Goal: Information Seeking & Learning: Check status

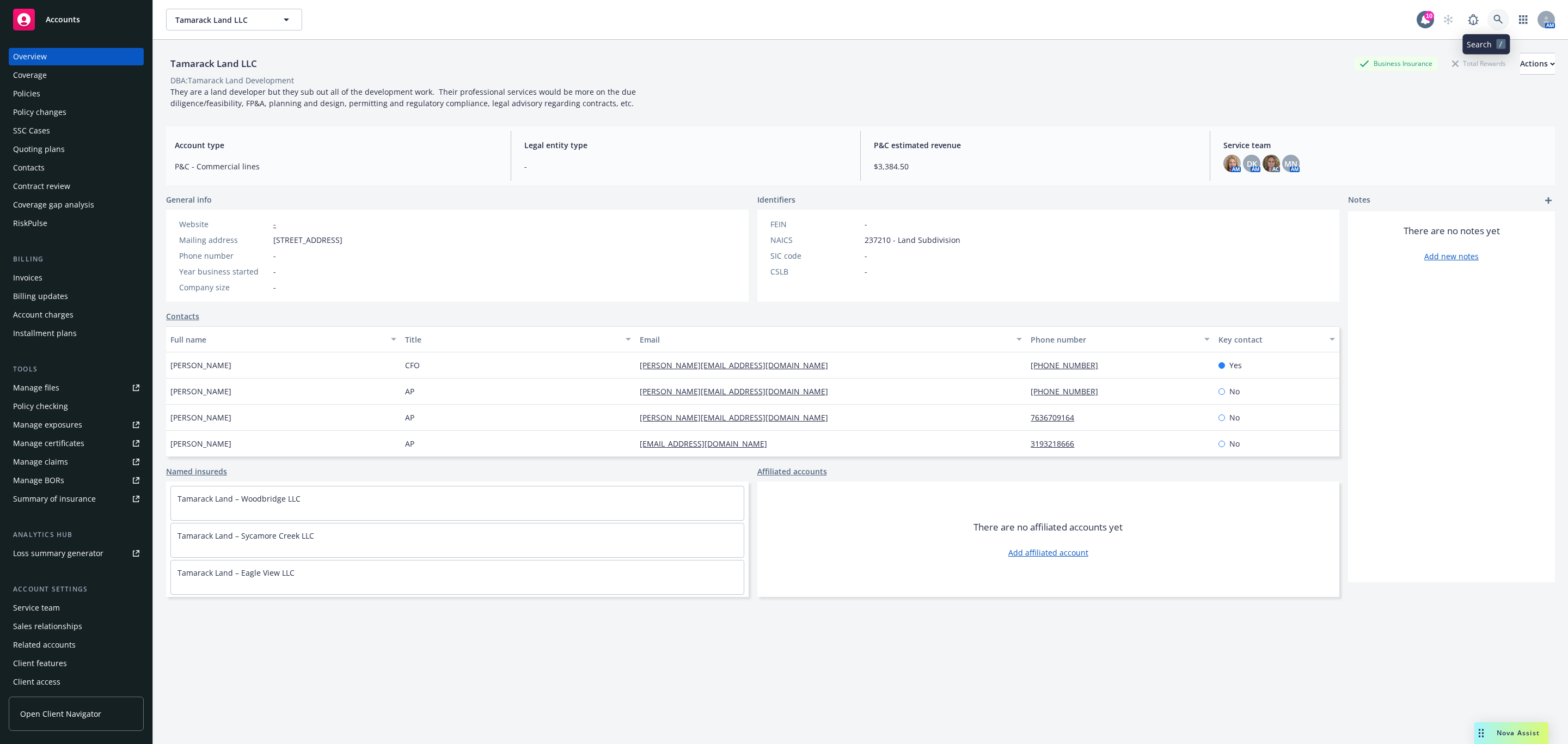
click at [1488, 25] on link at bounding box center [1498, 19] width 22 height 22
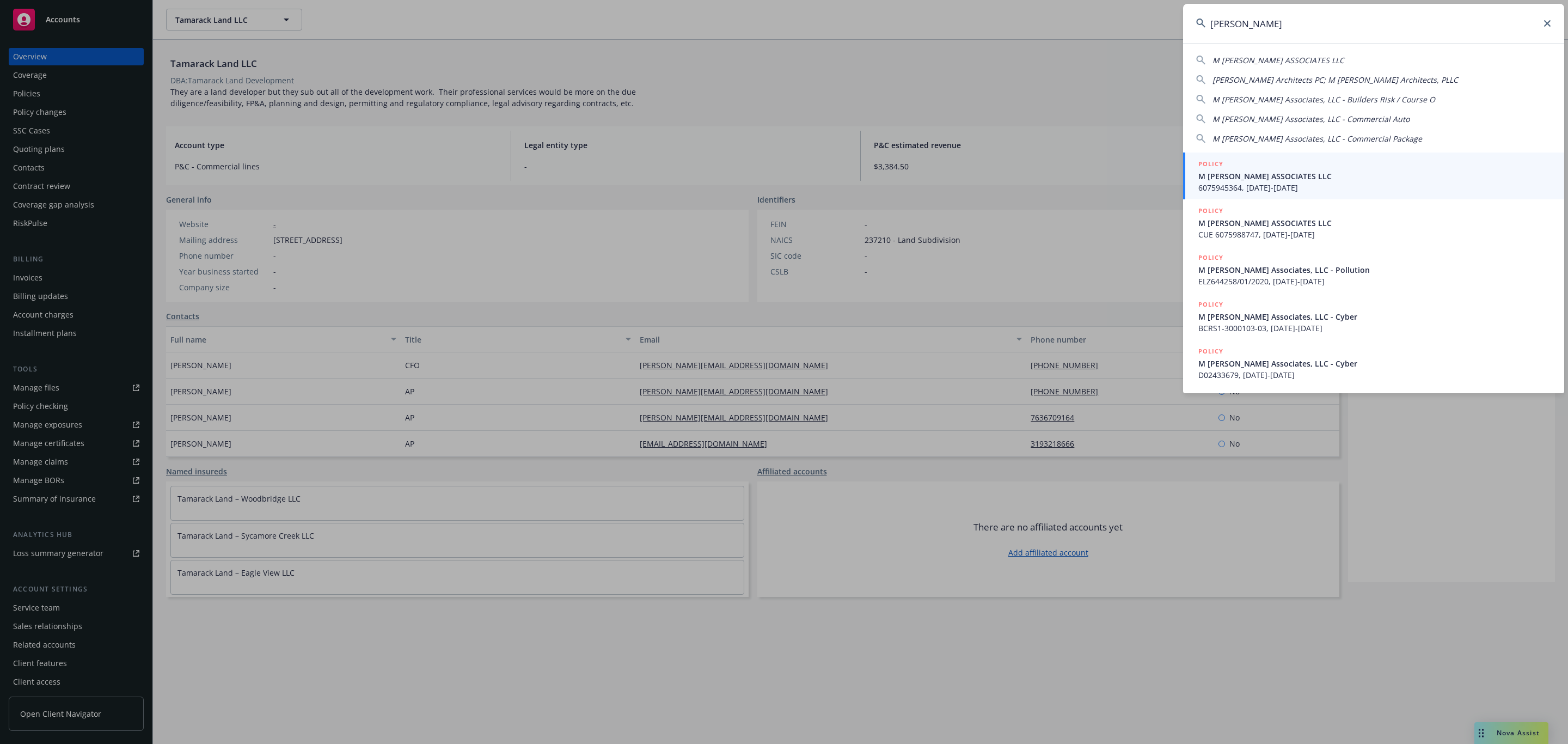
type input "m moser"
click at [1255, 178] on span "M MOSER ASSOCIATES LLC" at bounding box center [1374, 177] width 353 height 11
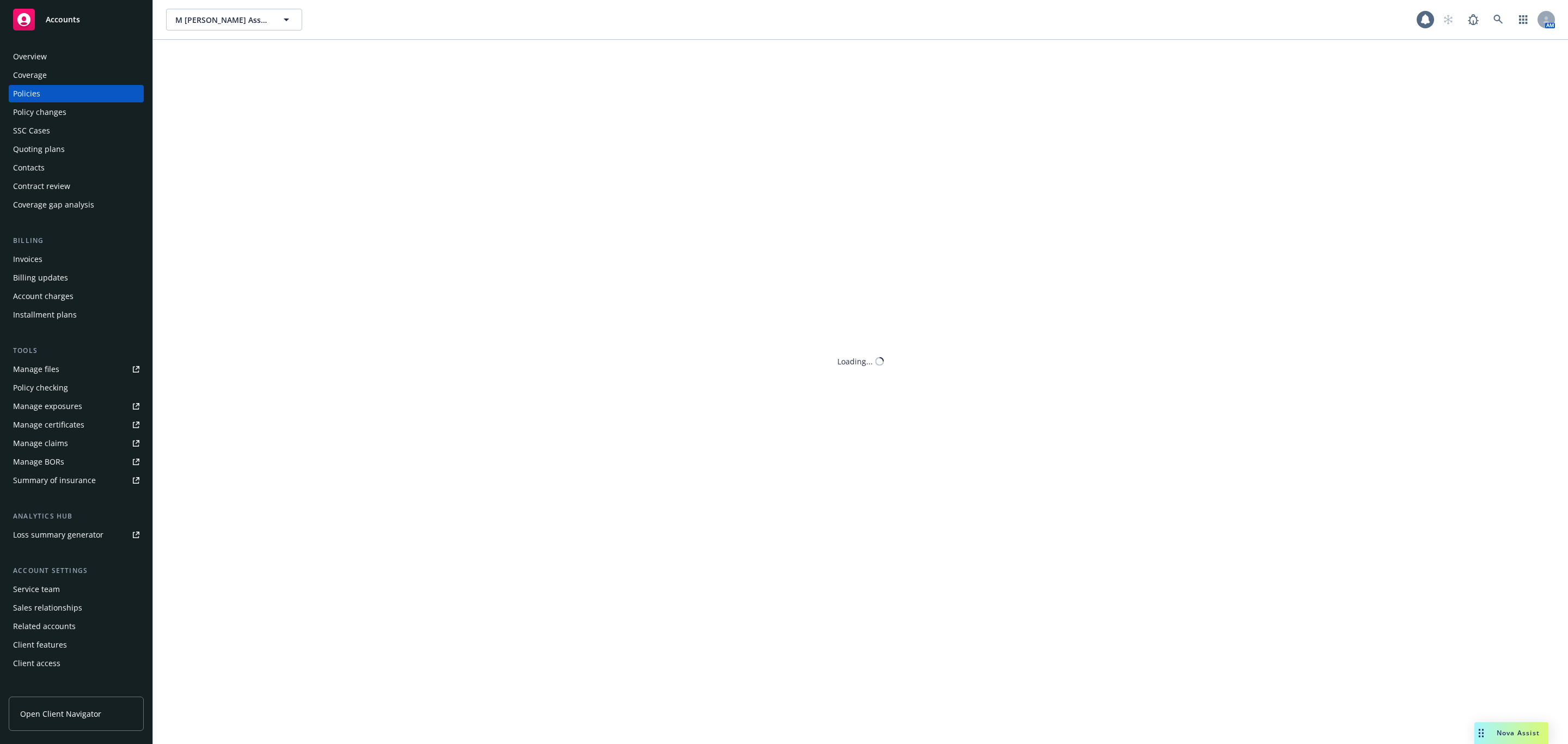
click at [57, 150] on div "Quoting plans" at bounding box center [39, 149] width 52 height 17
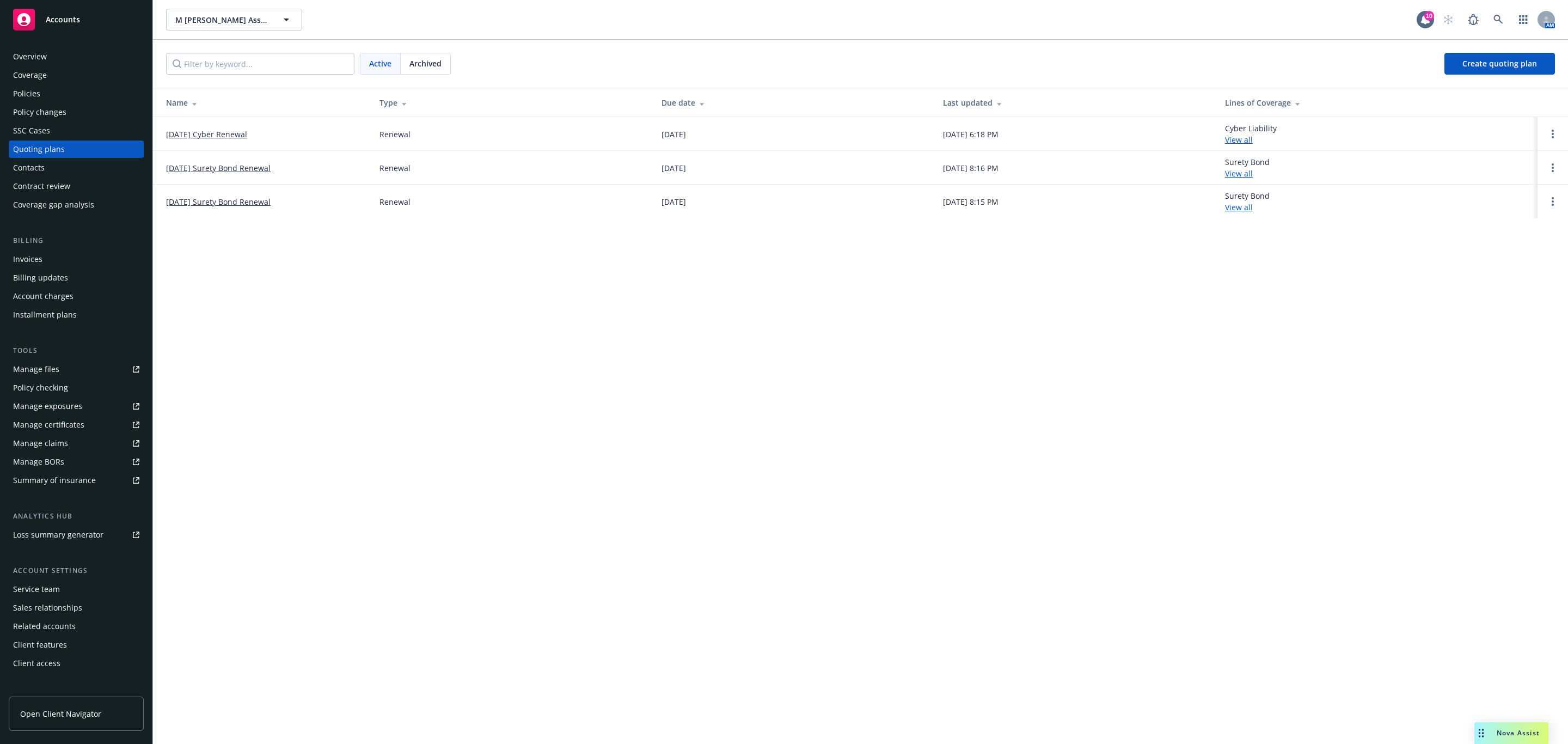
click at [439, 65] on span "Archived" at bounding box center [426, 64] width 32 height 11
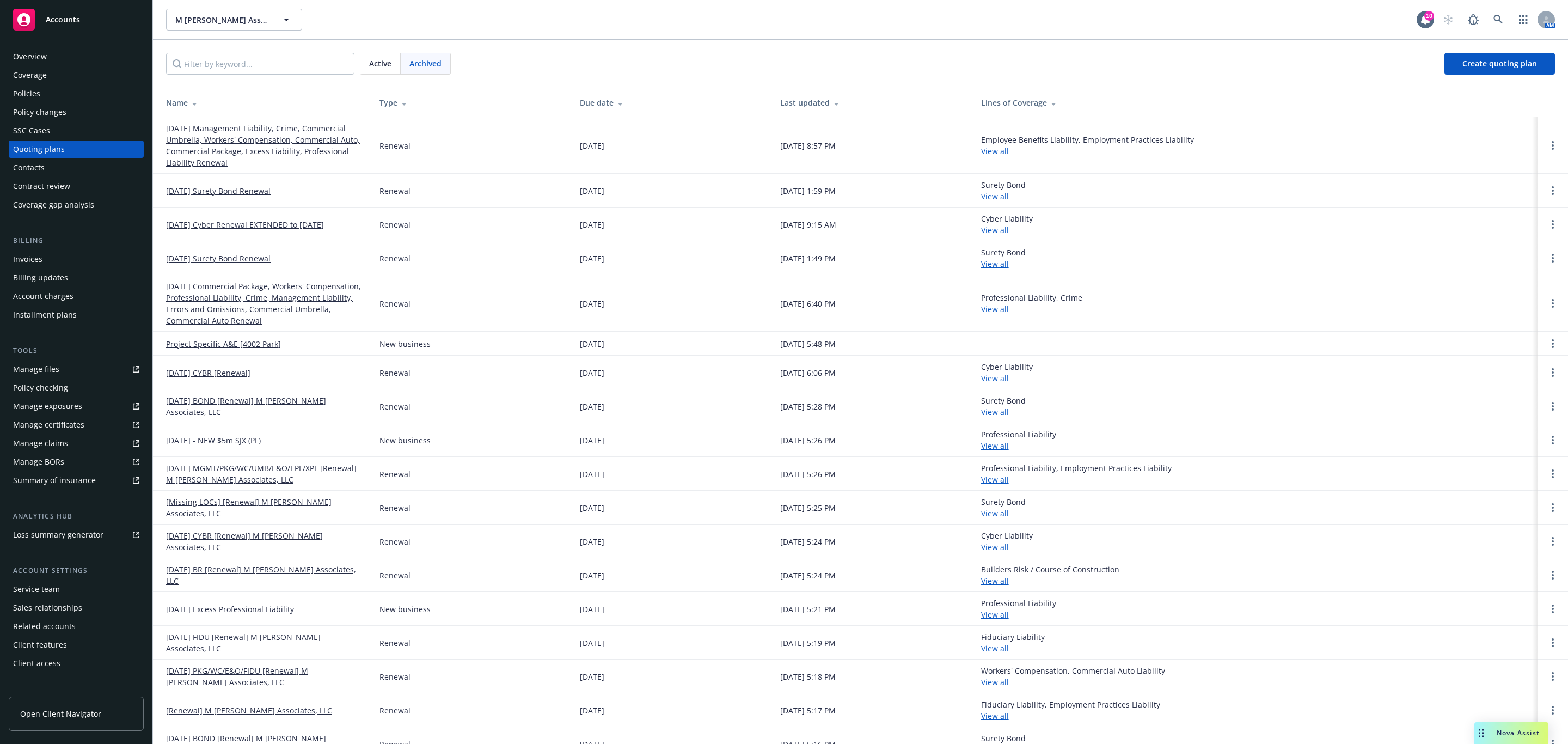
click at [285, 142] on link "04/01/25 Management Liability, Crime, Commercial Umbrella, Workers' Compensatio…" at bounding box center [264, 145] width 196 height 46
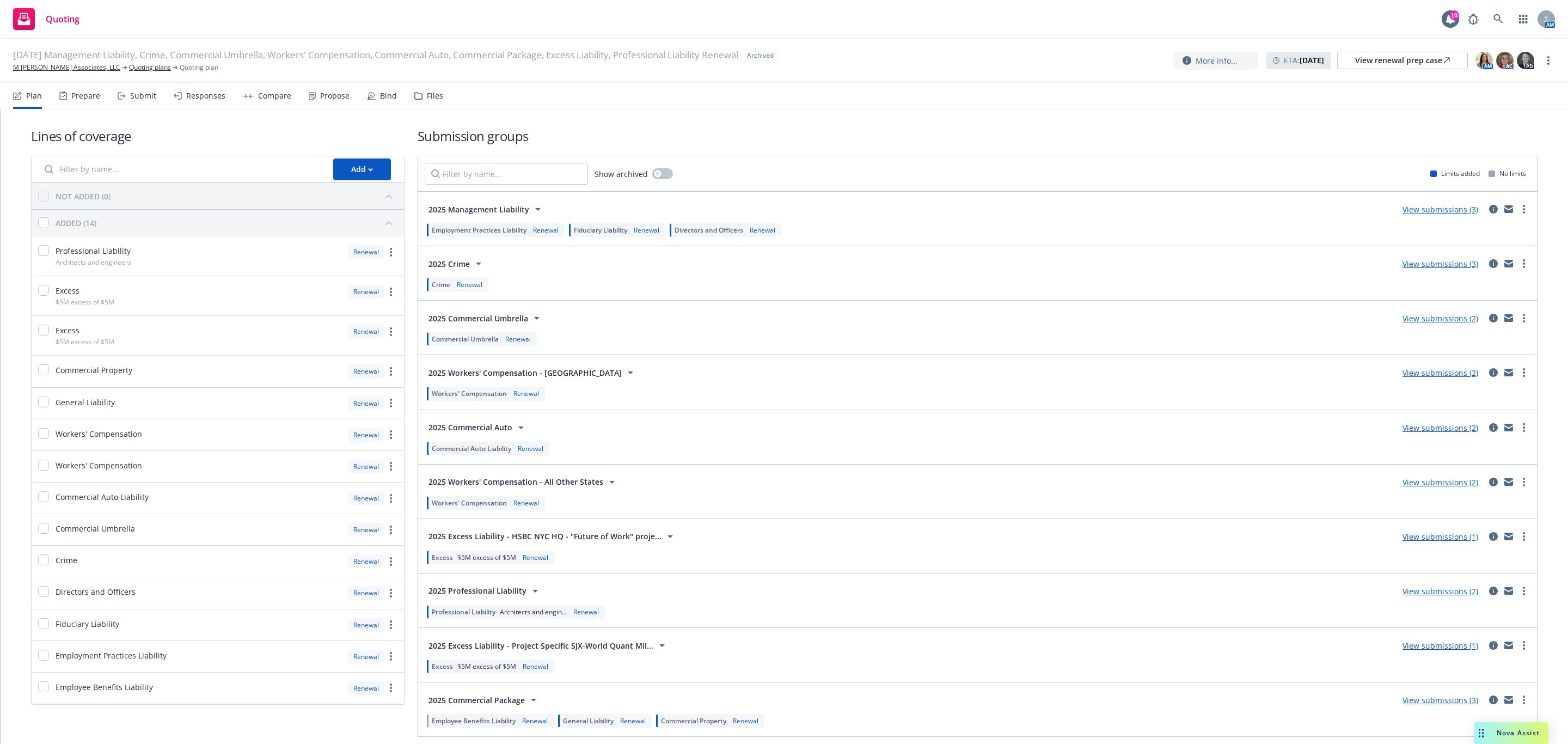
click at [136, 95] on div "Submit" at bounding box center [143, 95] width 27 height 9
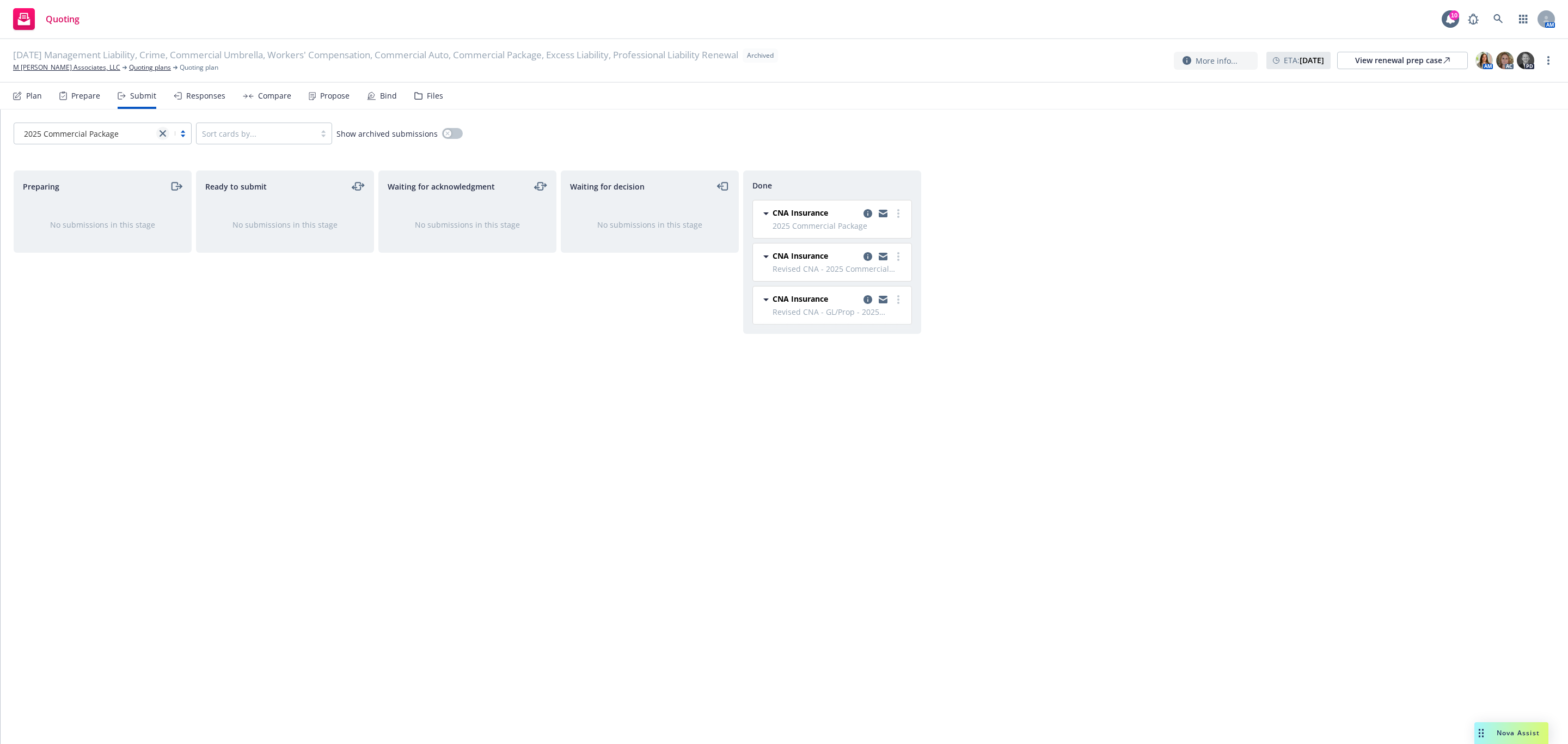
click at [162, 129] on link "close" at bounding box center [163, 134] width 13 height 13
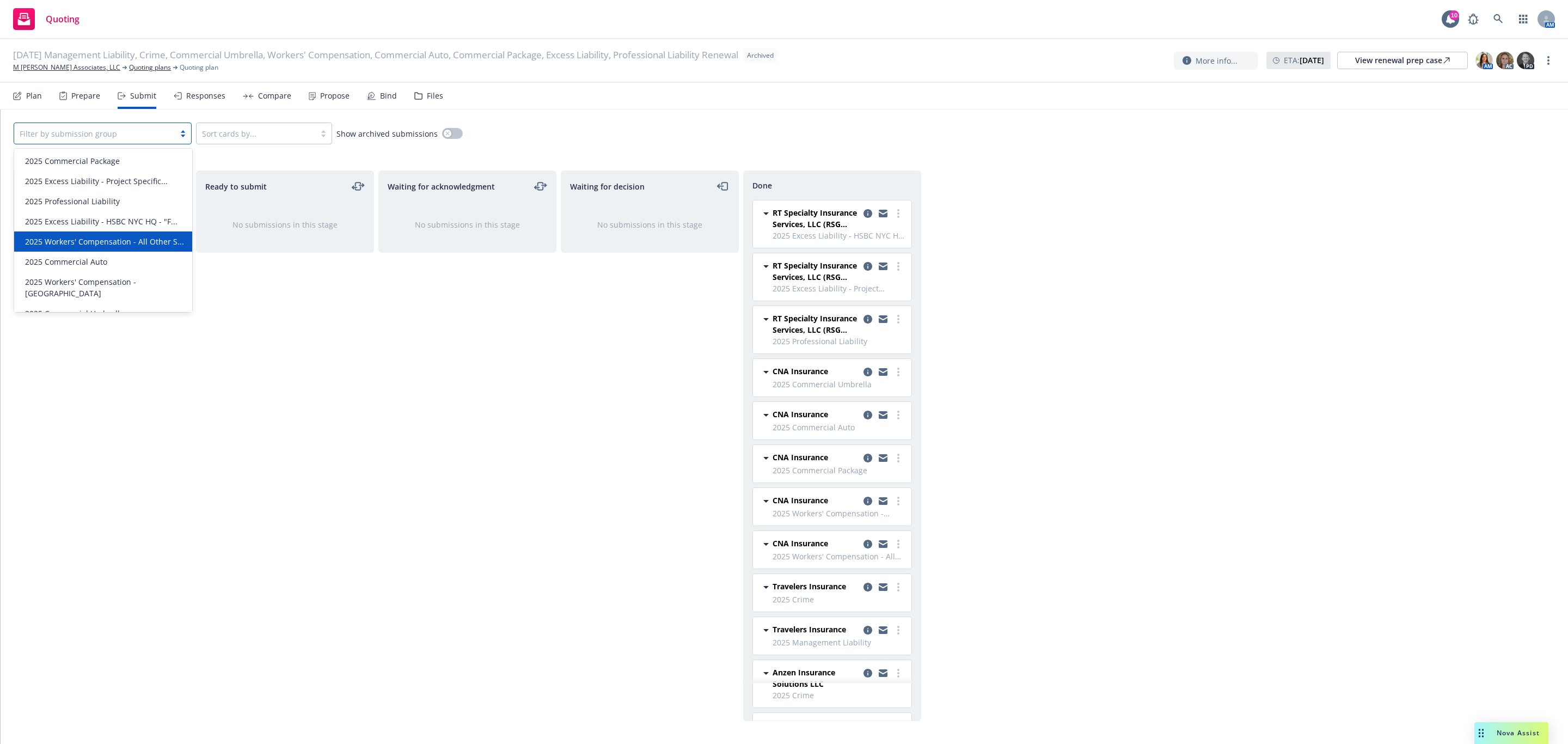
click at [101, 242] on span "2025 Workers' Compensation - All Other S..." at bounding box center [104, 241] width 159 height 11
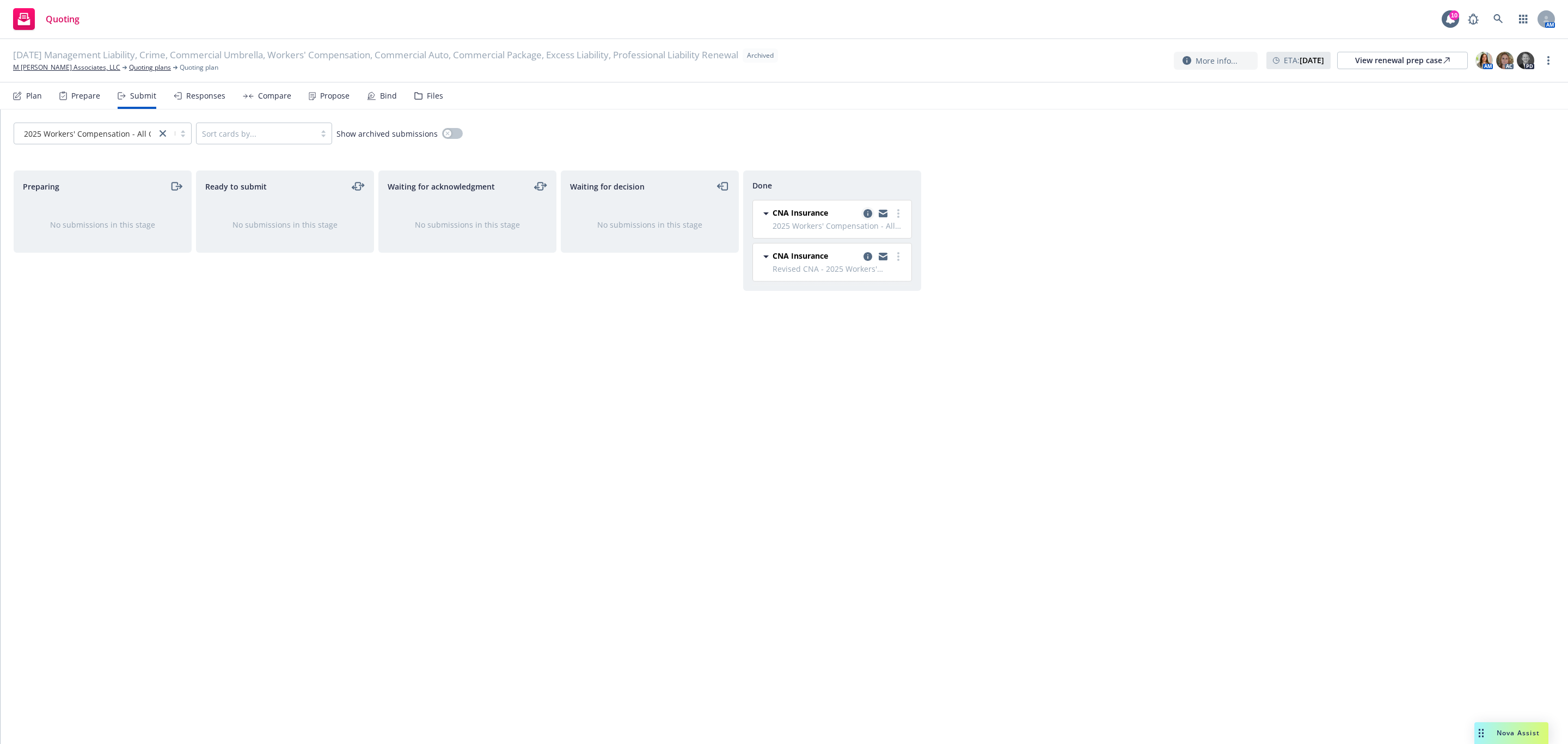
click at [865, 218] on icon "copy logging email" at bounding box center [867, 213] width 9 height 9
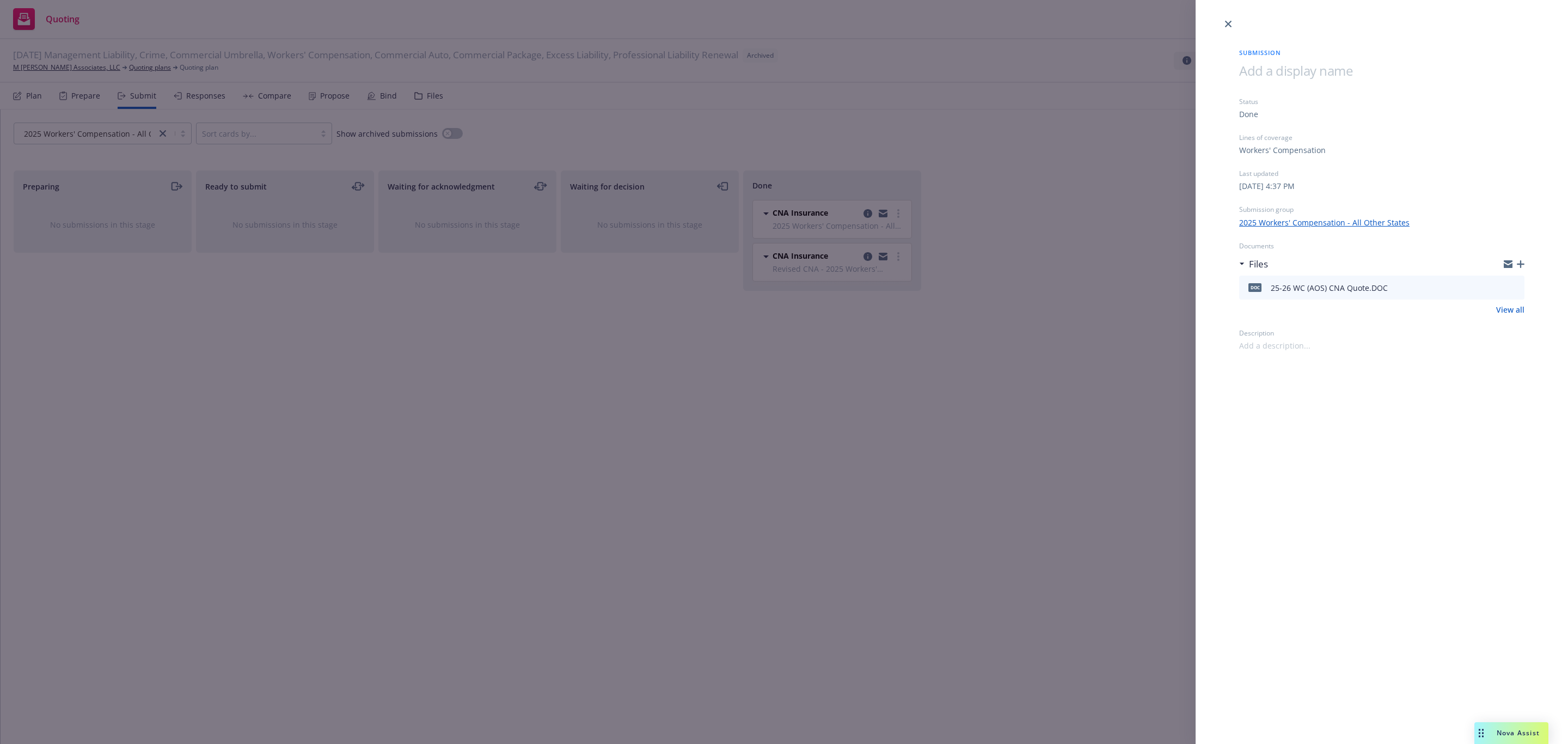
click at [861, 270] on div "Submission Status Done Lines of coverage Workers' Compensation Last updated Wed…" at bounding box center [784, 372] width 1568 height 744
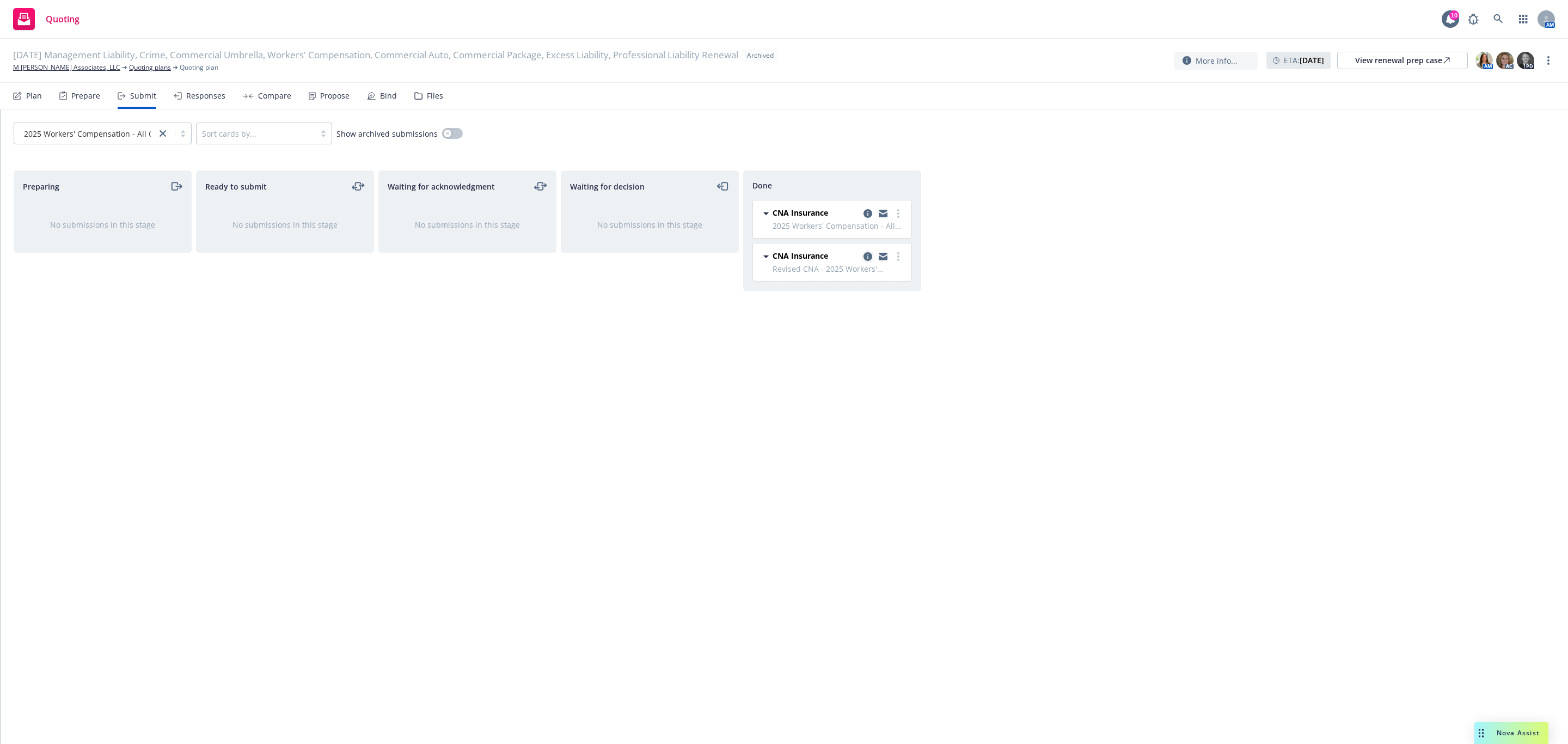
click at [868, 255] on icon "copy logging email" at bounding box center [867, 256] width 9 height 9
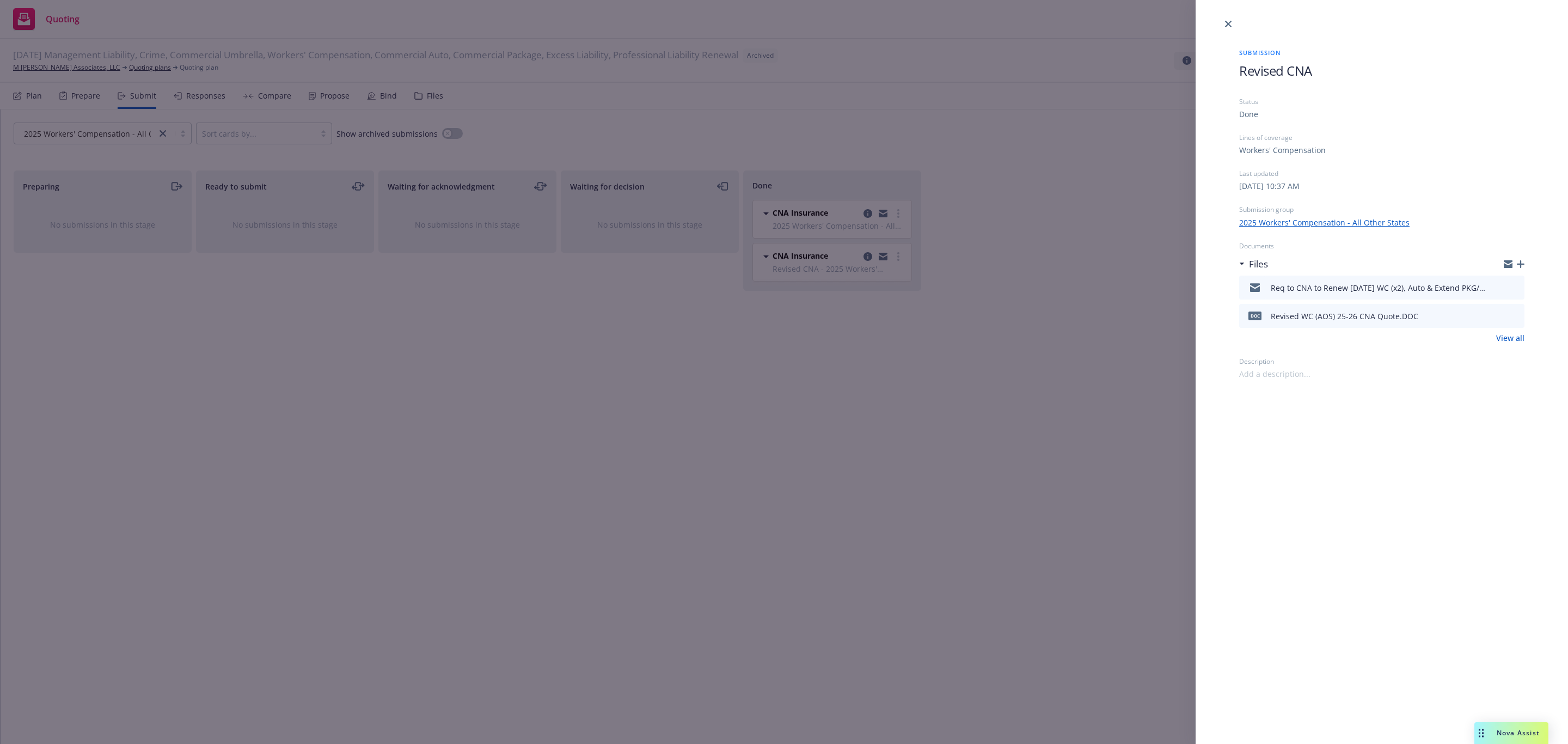
click at [1516, 285] on icon "preview file" at bounding box center [1514, 287] width 9 height 8
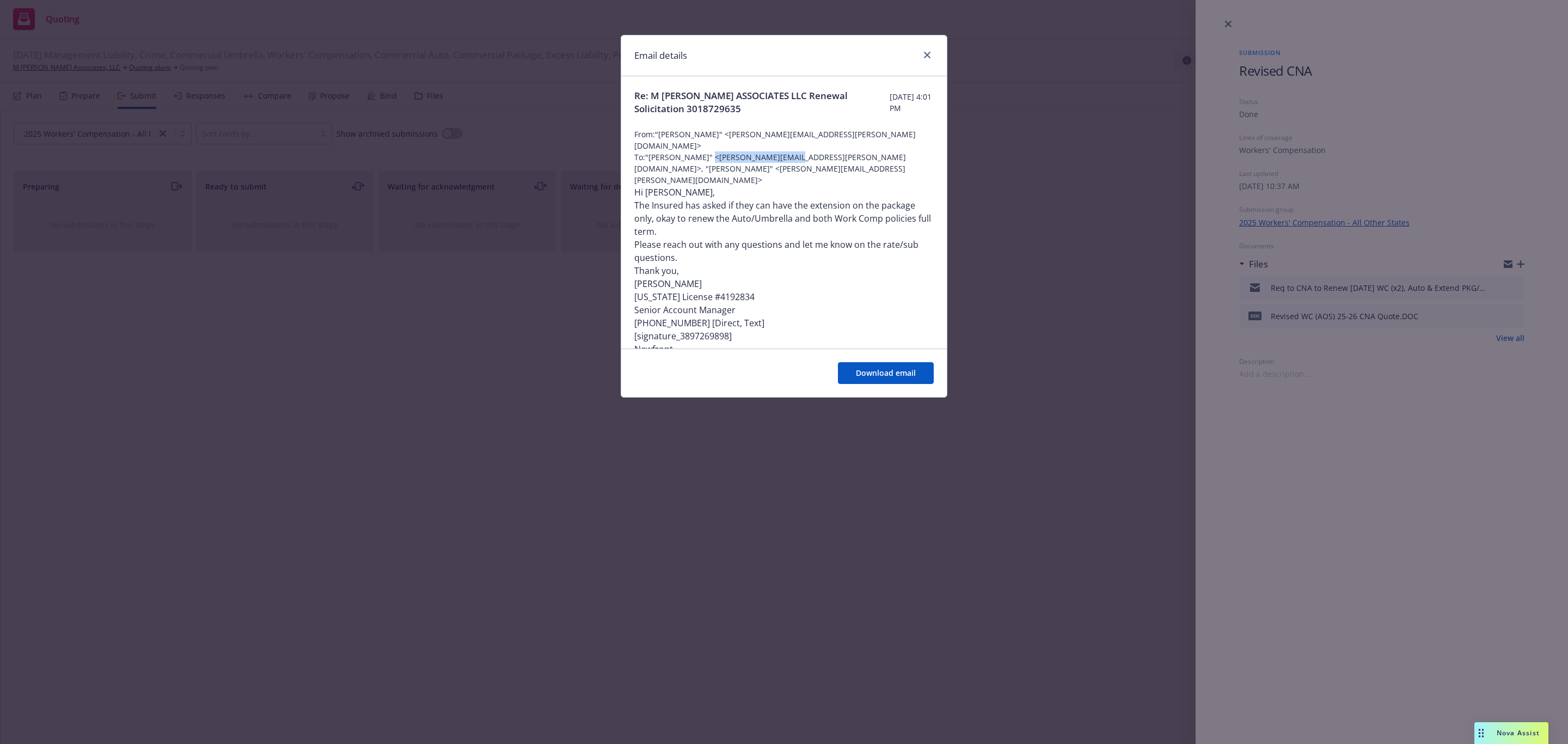
drag, startPoint x: 785, startPoint y: 144, endPoint x: 706, endPoint y: 144, distance: 79.0
click at [706, 152] on span "To: "McCarty,Kyle" <Kyle.McCarty@cna.com>, "Mitchell,Michael James" <Michael.Mi…" at bounding box center [784, 169] width 300 height 34
copy span "Kyle.McCarty@cna.com"
click at [828, 152] on span "To: "McCarty,Kyle" <Kyle.McCarty@cna.com>, "Mitchell,Michael James" <Michael.Mi…" at bounding box center [784, 169] width 300 height 34
drag, startPoint x: 750, startPoint y: 158, endPoint x: 651, endPoint y: 149, distance: 99.4
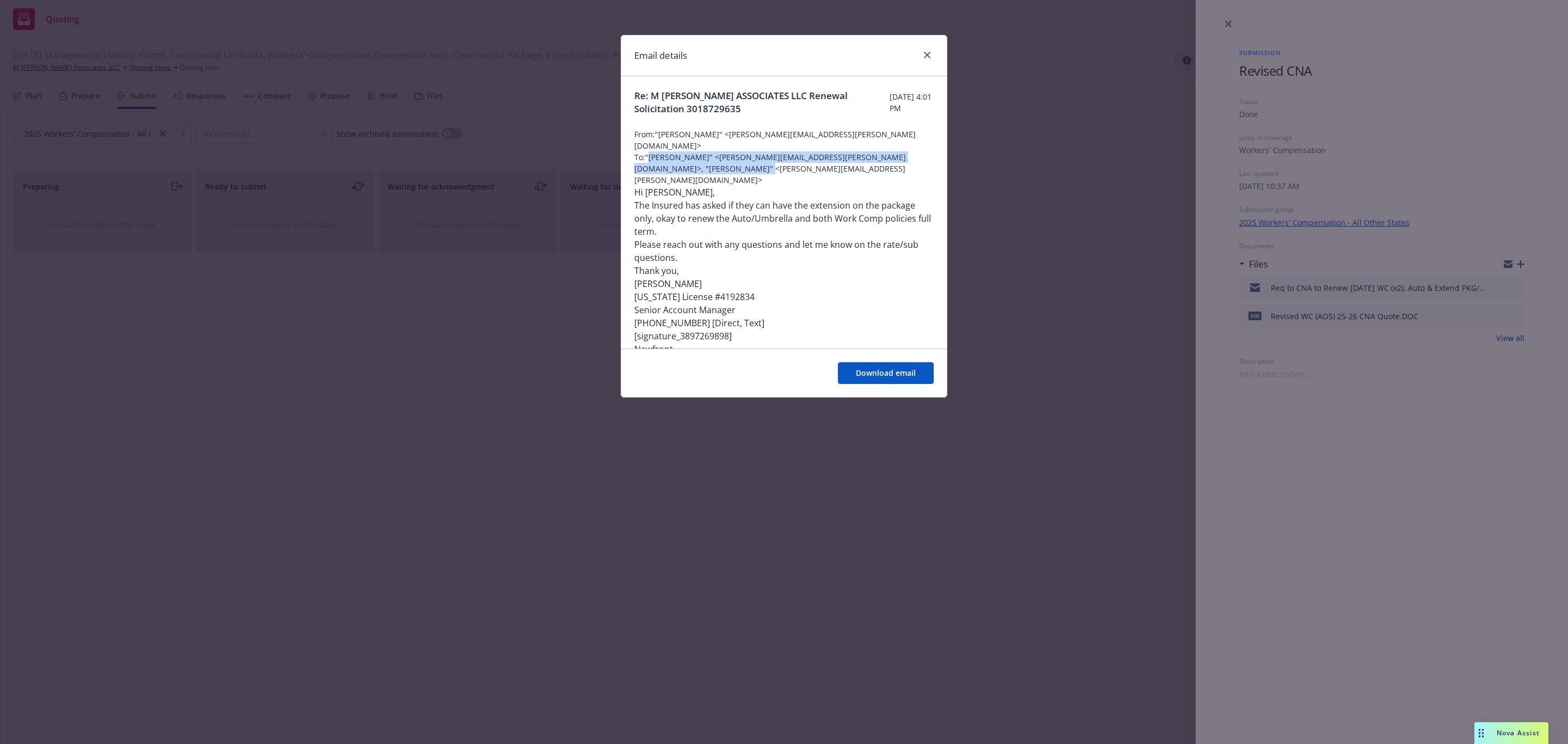
click at [651, 152] on span "To: "McCarty,Kyle" <Kyle.McCarty@cna.com>, "Mitchell,Michael James" <Michael.Mi…" at bounding box center [784, 169] width 300 height 34
copy span "McCarty,Kyle" <Kyle.McCarty@cna.com>, "Mitchell,Michael James" <Michael.Mitchel…"
click at [928, 53] on icon "close" at bounding box center [927, 55] width 7 height 7
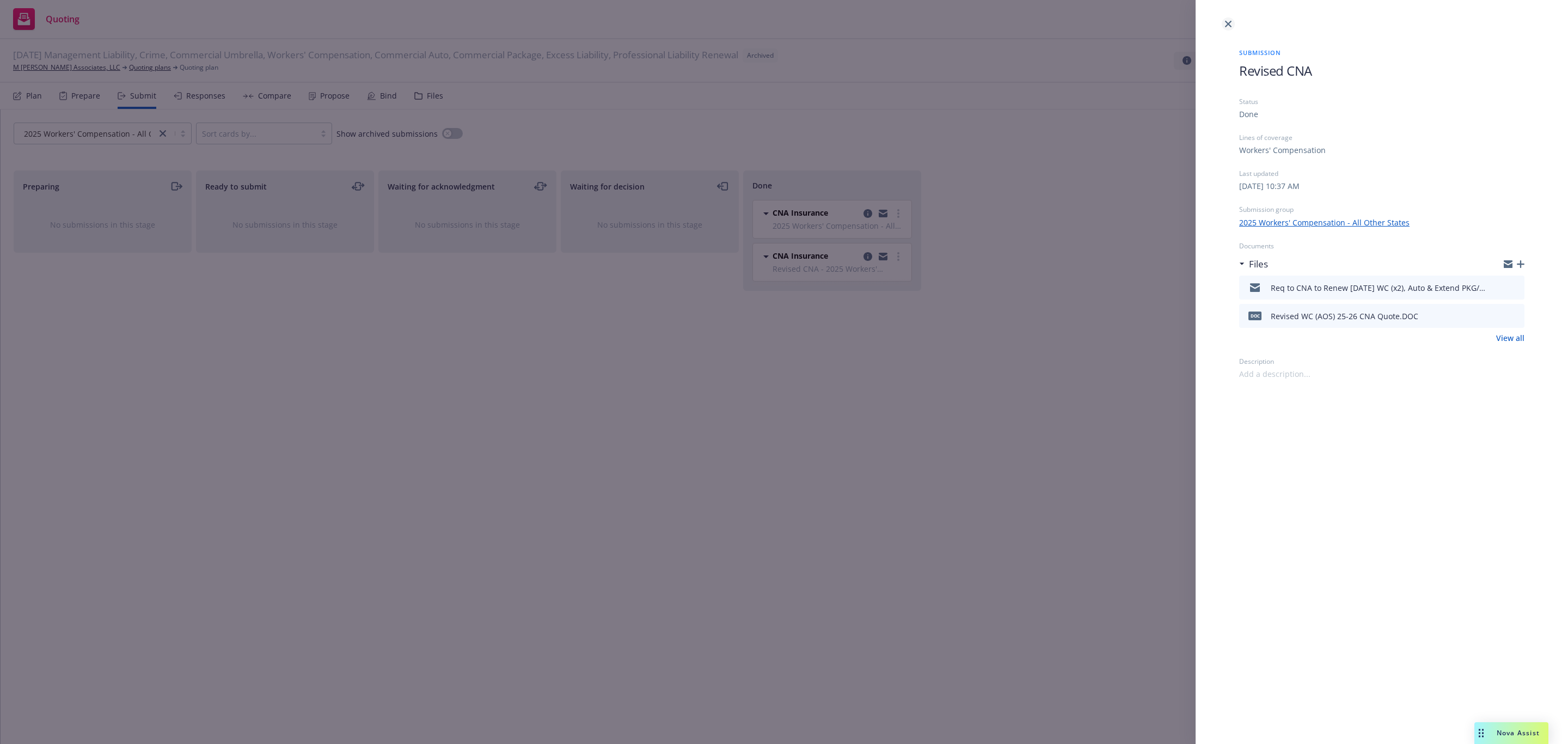
click at [1225, 25] on icon "close" at bounding box center [1227, 24] width 7 height 7
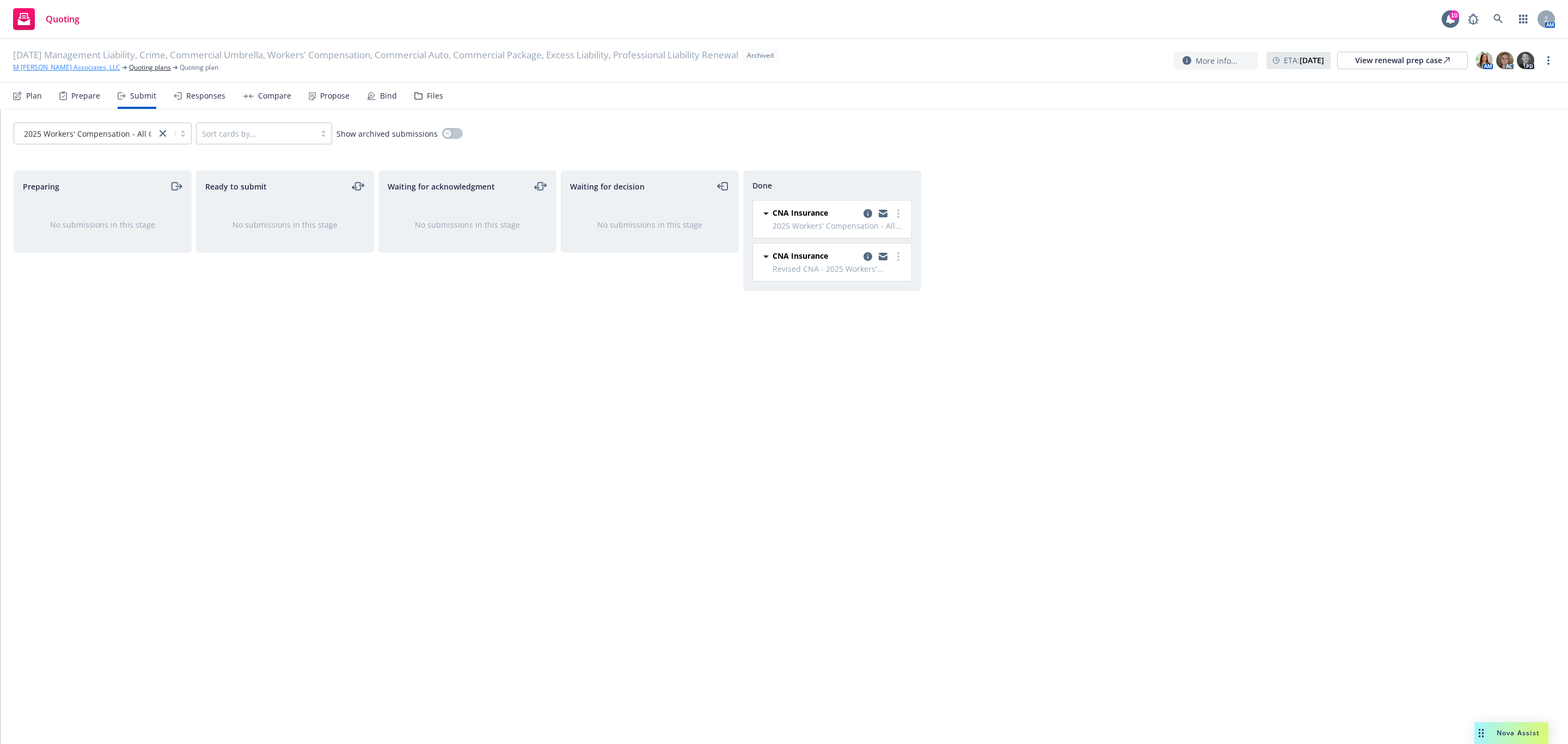
click at [51, 65] on link "M Moser Associates, LLC" at bounding box center [66, 67] width 107 height 9
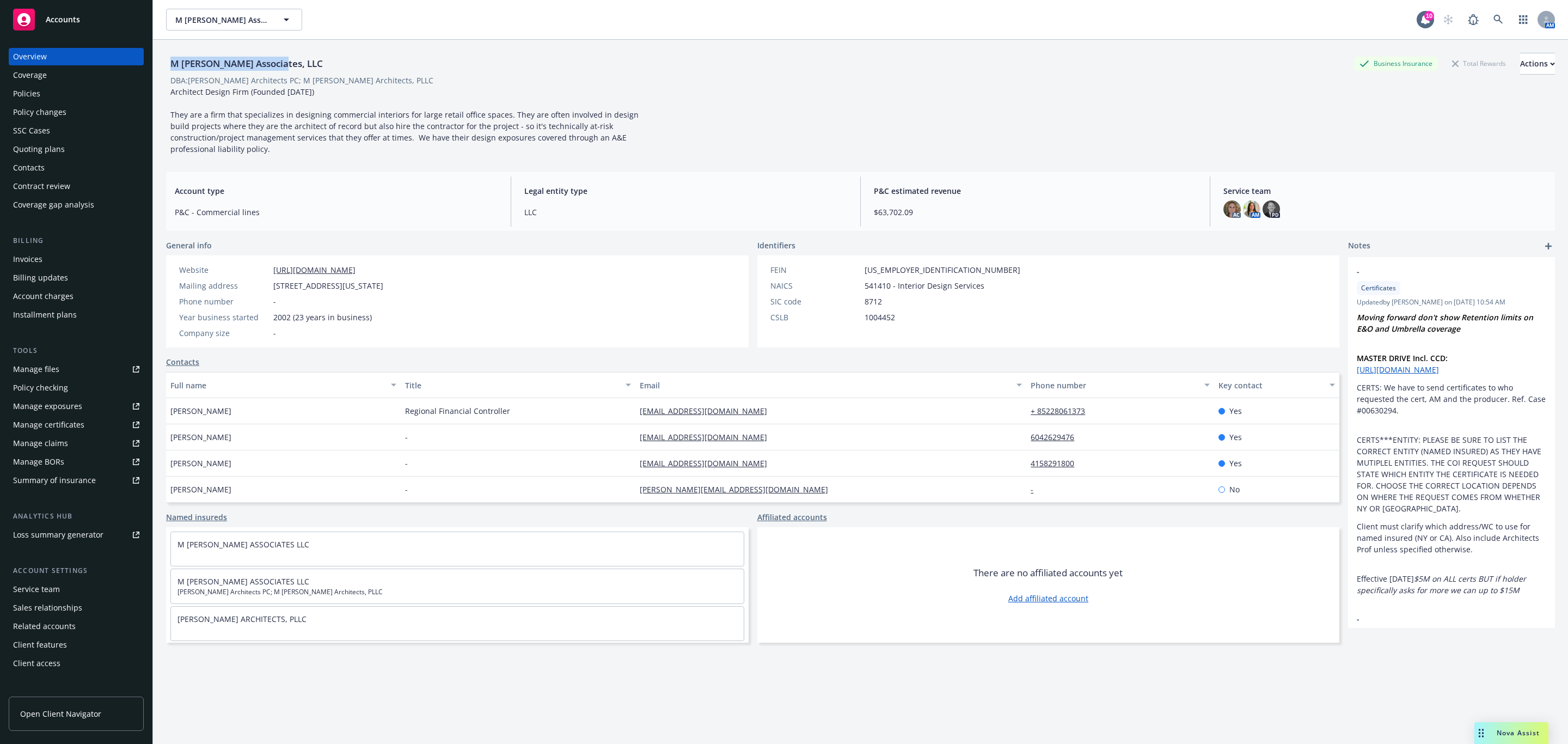
drag, startPoint x: 240, startPoint y: 77, endPoint x: 161, endPoint y: 64, distance: 80.1
click at [161, 64] on div "M Moser Associates, LLC Business Insurance Total Rewards Actions DBA: M Moser A…" at bounding box center [860, 412] width 1415 height 744
copy div "M Moser Associates, LLC"
click at [45, 89] on div "Policies" at bounding box center [76, 94] width 126 height 17
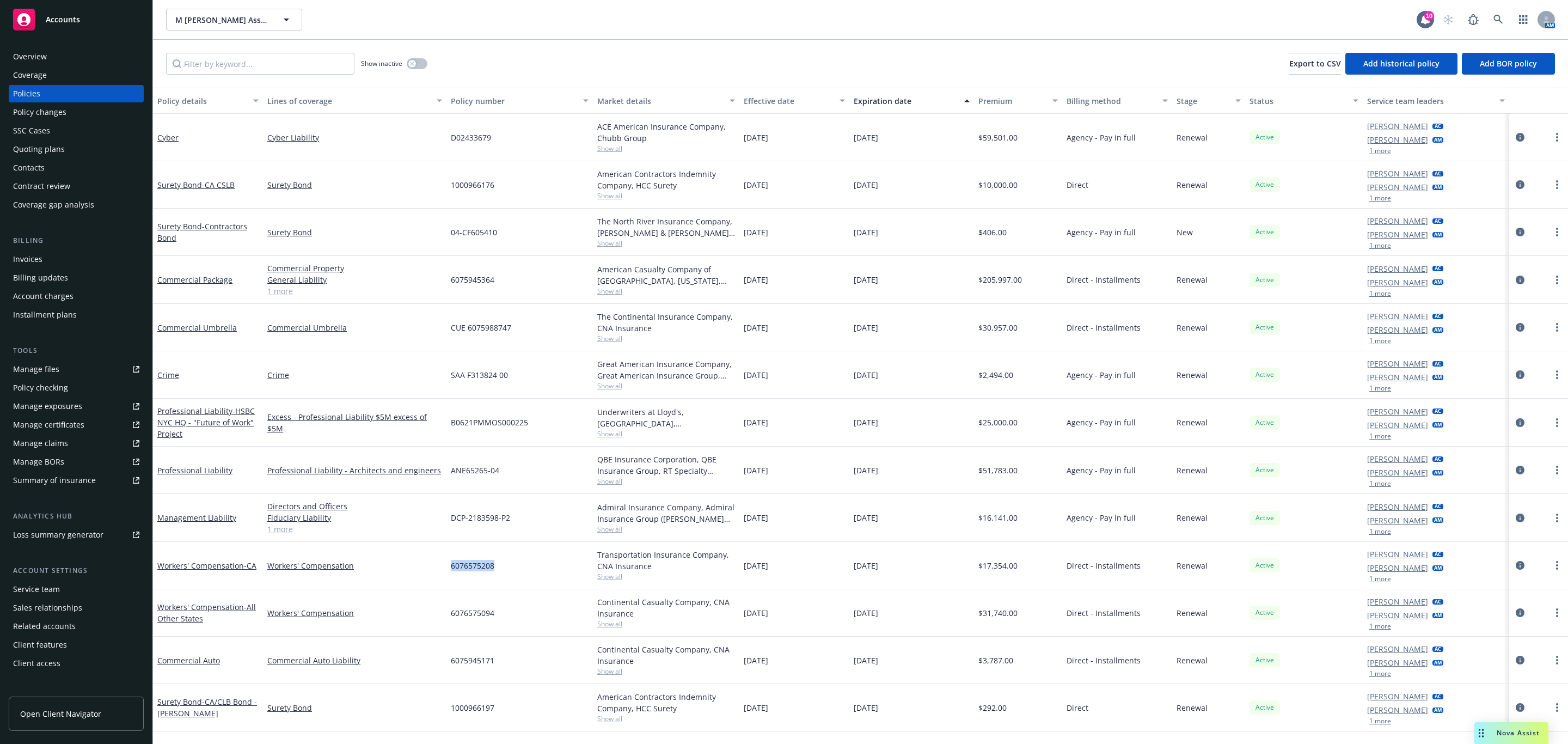
drag, startPoint x: 494, startPoint y: 568, endPoint x: 438, endPoint y: 575, distance: 56.4
click at [438, 575] on div "Workers' Compensation - CA Workers' Compensation 6076575208 Transportation Insu…" at bounding box center [860, 566] width 1415 height 47
copy div "6076575208"
click at [1500, 15] on icon at bounding box center [1498, 19] width 9 height 9
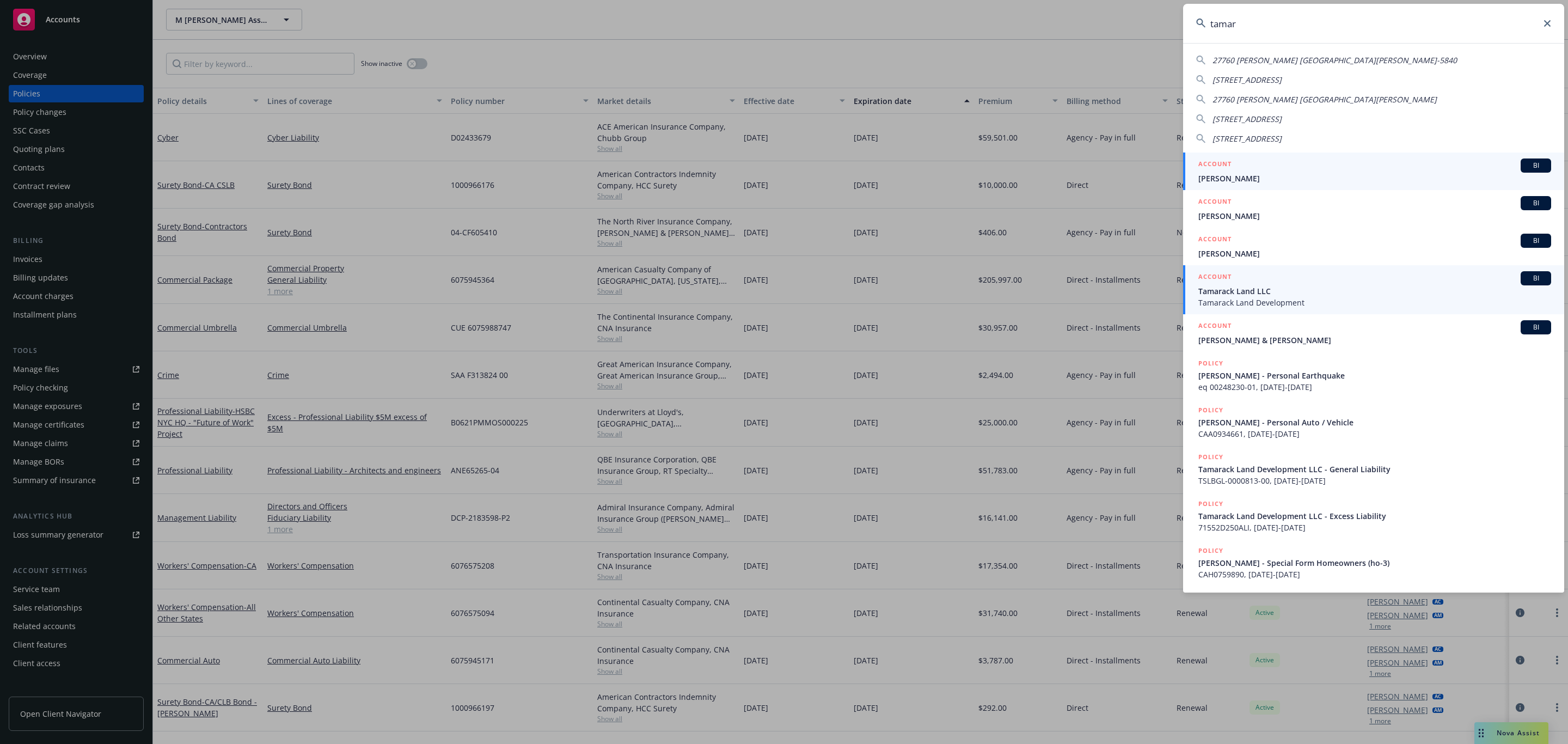
type input "tamar"
click at [1276, 294] on span "Tamarack Land LLC" at bounding box center [1374, 291] width 353 height 11
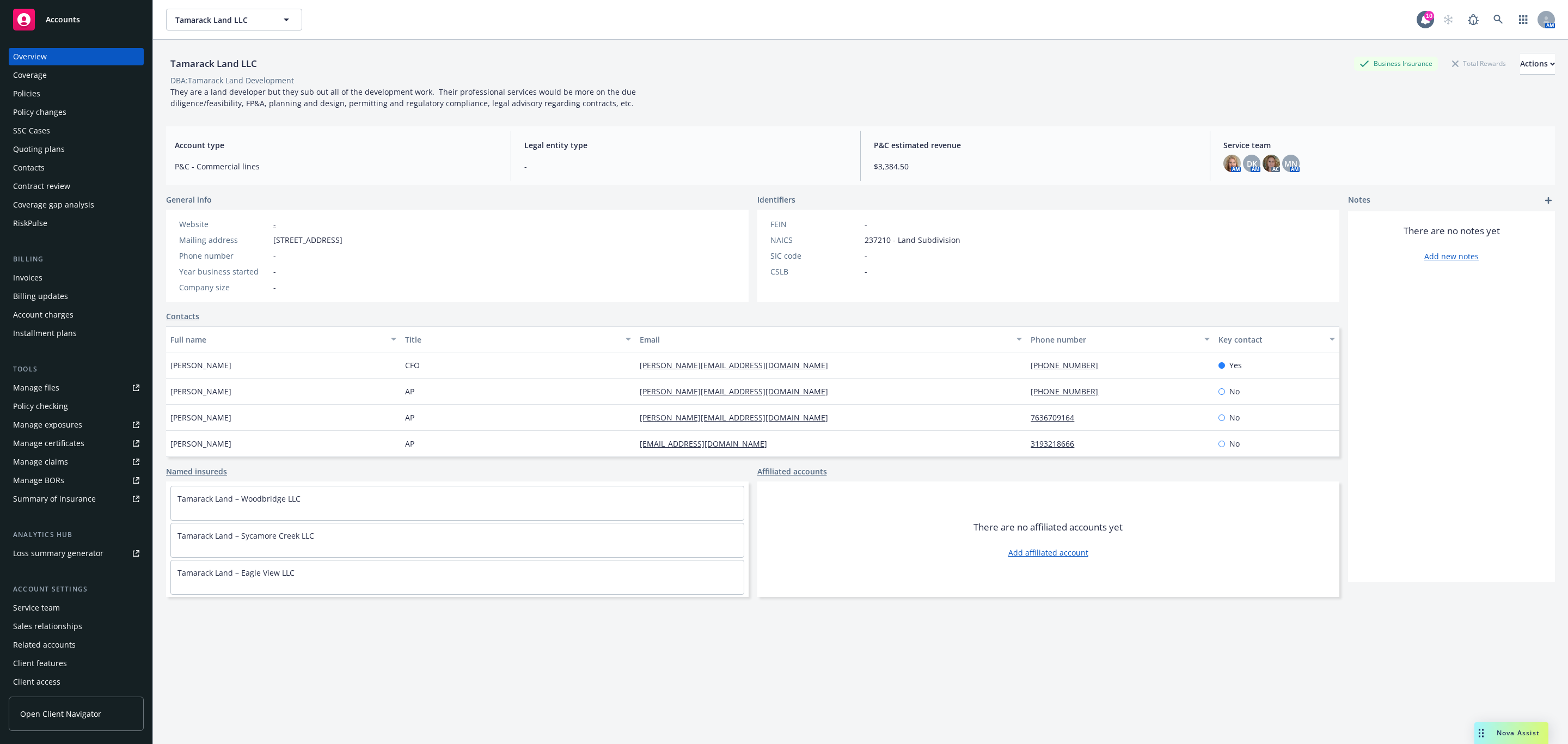
click at [54, 271] on div "Invoices" at bounding box center [76, 278] width 126 height 17
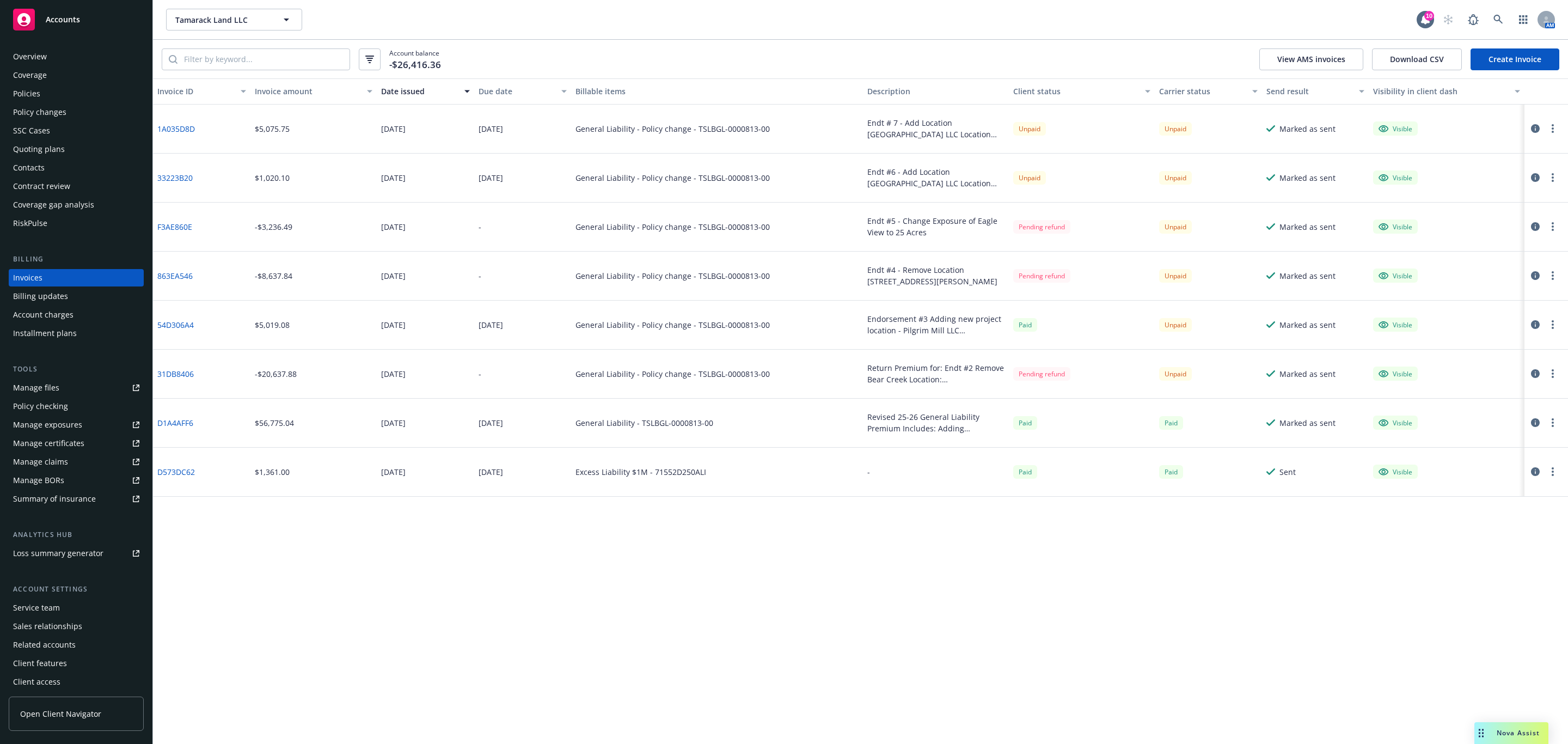
click at [1533, 375] on icon "button" at bounding box center [1535, 373] width 9 height 9
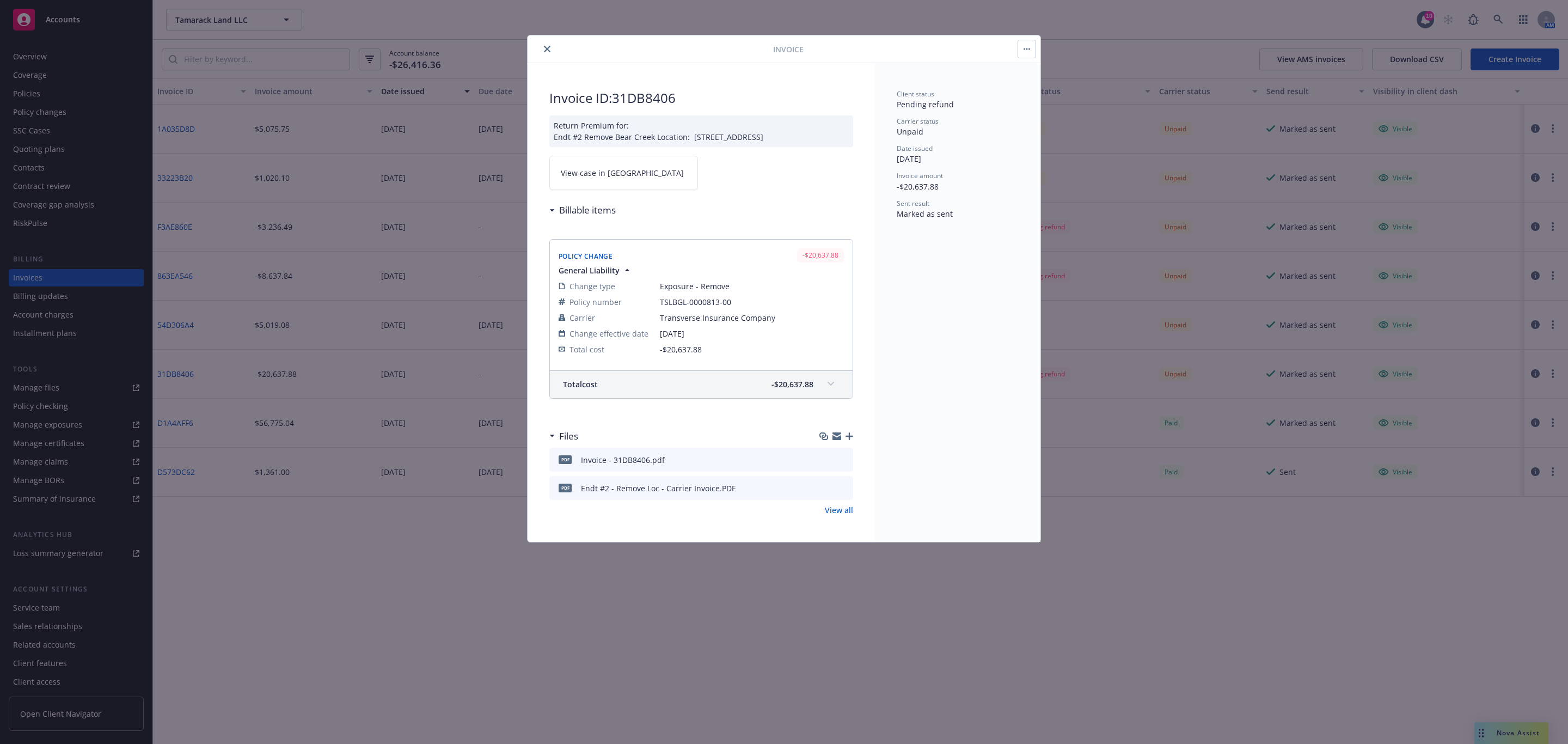
click at [626, 178] on link "View case in SSC" at bounding box center [623, 173] width 149 height 34
click at [547, 52] on icon "close" at bounding box center [546, 48] width 7 height 7
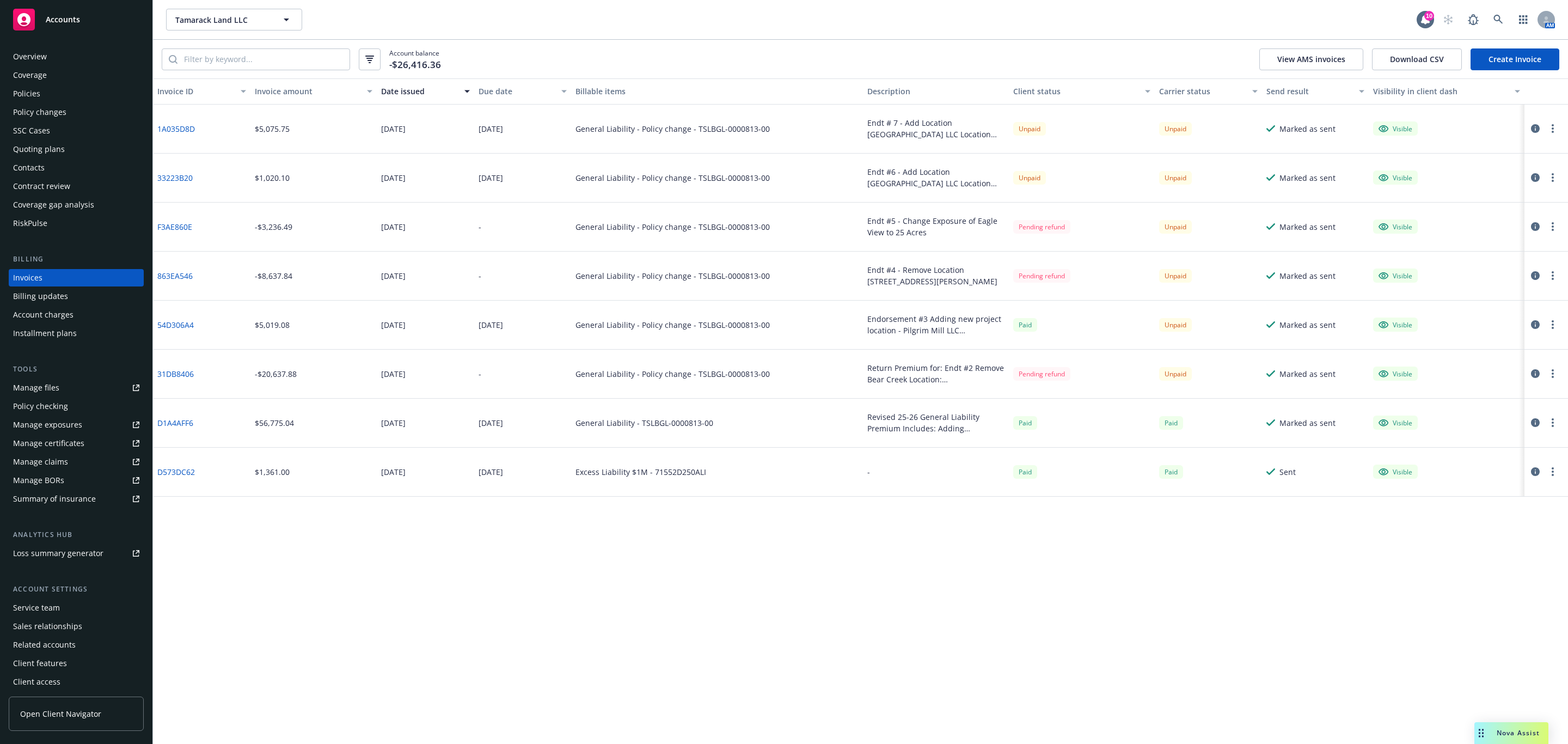
click at [1535, 323] on icon "button" at bounding box center [1535, 324] width 9 height 9
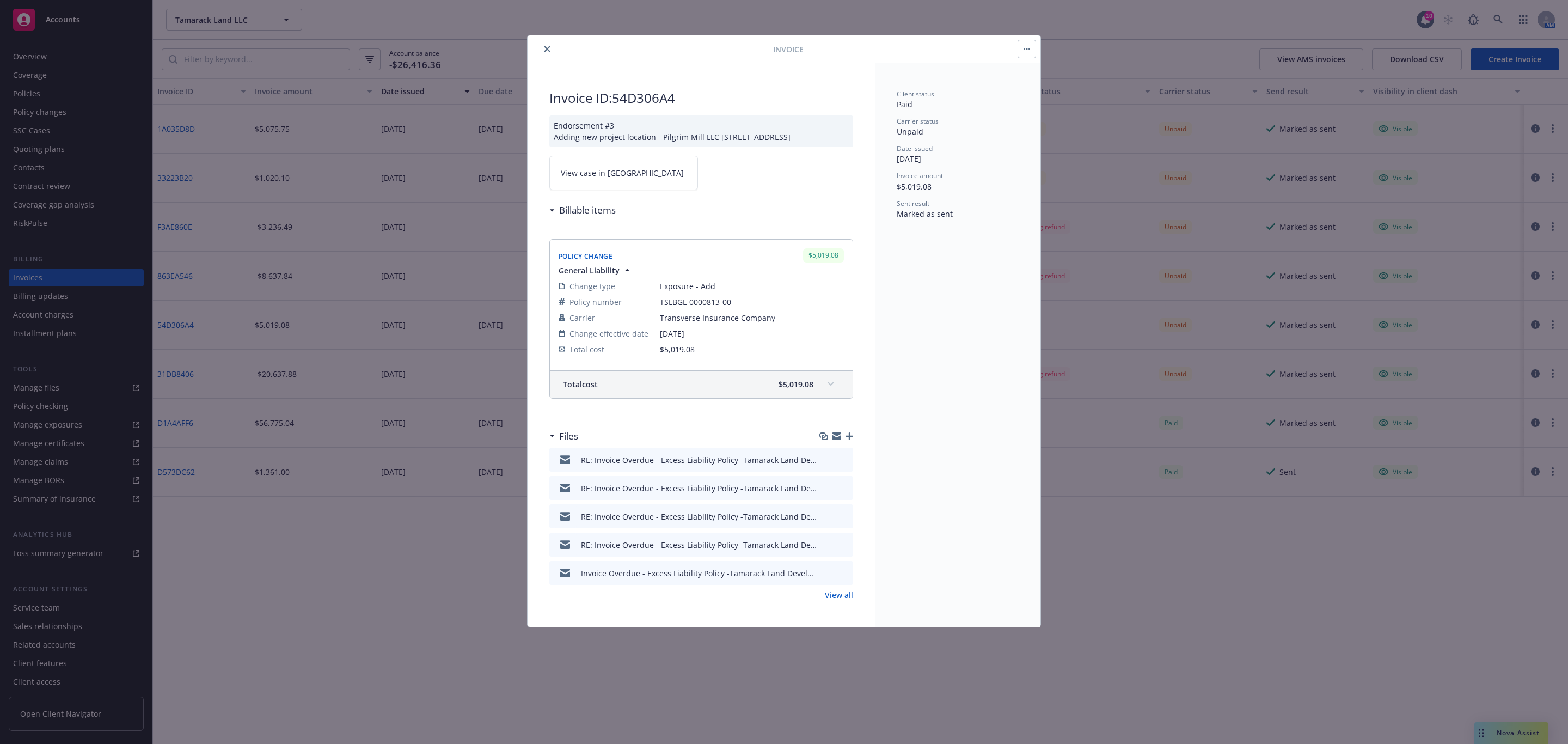
click at [668, 190] on link "View case in SSC" at bounding box center [623, 173] width 149 height 34
click at [551, 46] on button "close" at bounding box center [547, 49] width 13 height 13
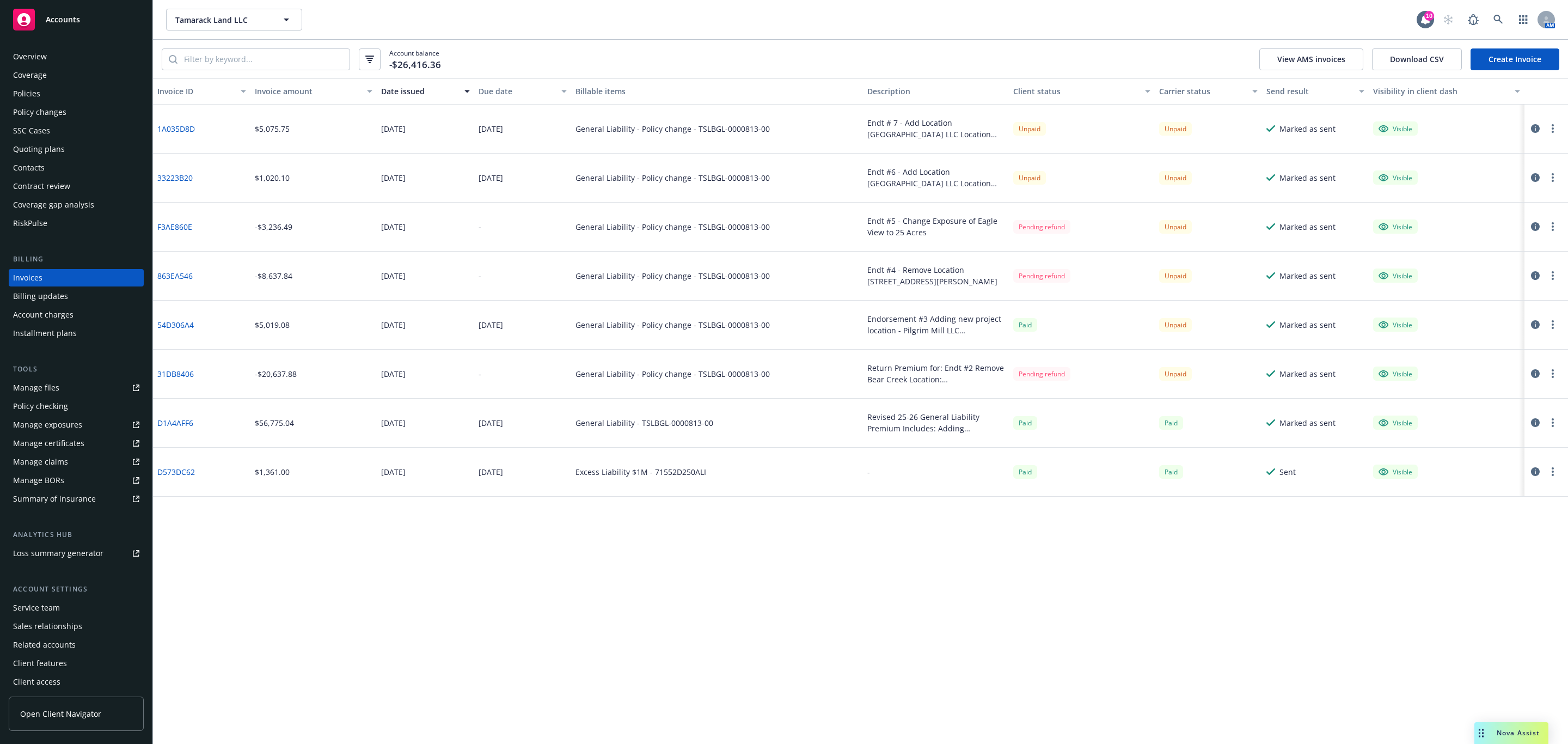
click at [1535, 276] on icon "button" at bounding box center [1535, 275] width 9 height 9
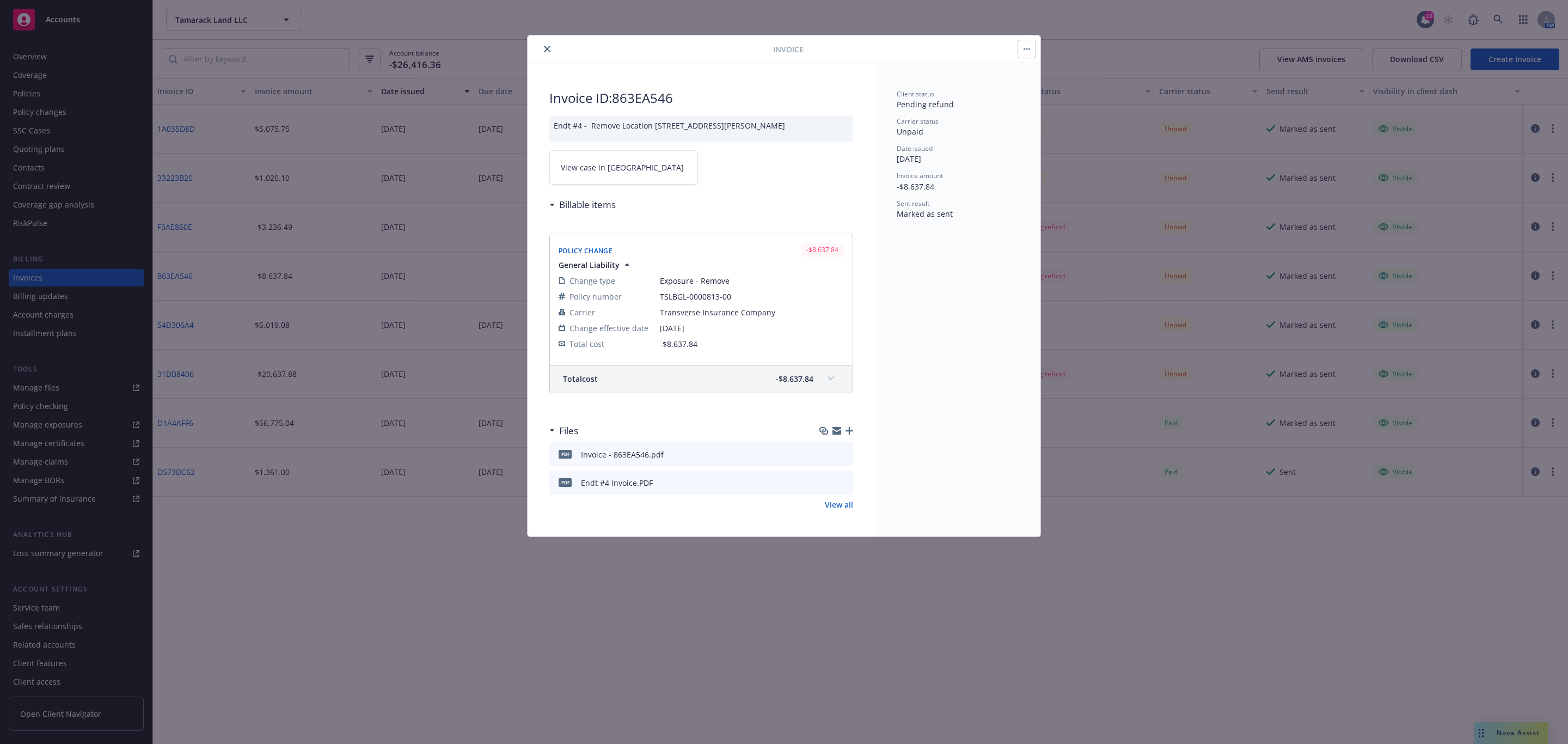
click at [639, 182] on link "View case in SSC" at bounding box center [623, 167] width 149 height 34
click at [541, 54] on div at bounding box center [653, 49] width 241 height 13
click at [546, 49] on icon "close" at bounding box center [546, 48] width 7 height 7
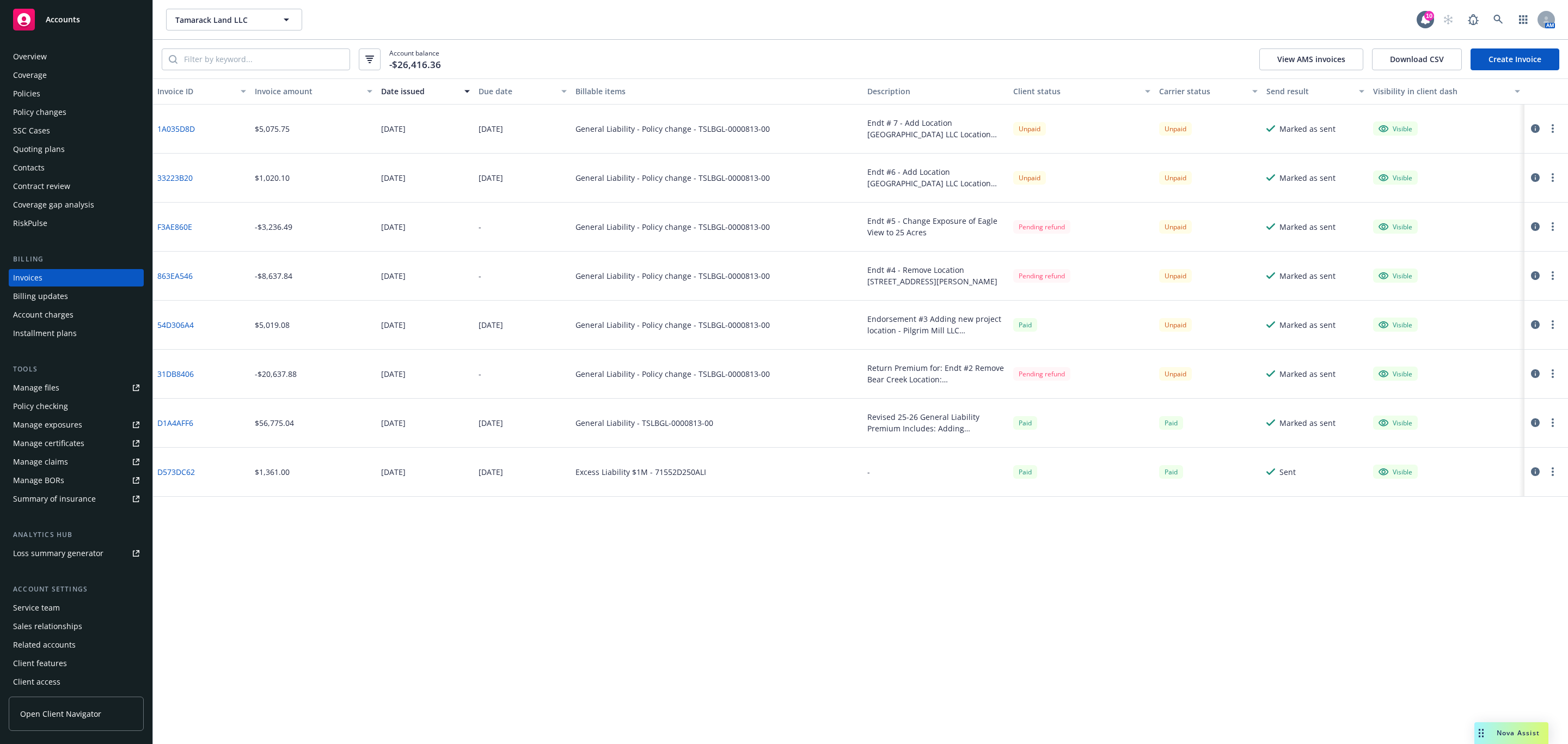
click at [1535, 226] on icon "button" at bounding box center [1535, 226] width 9 height 9
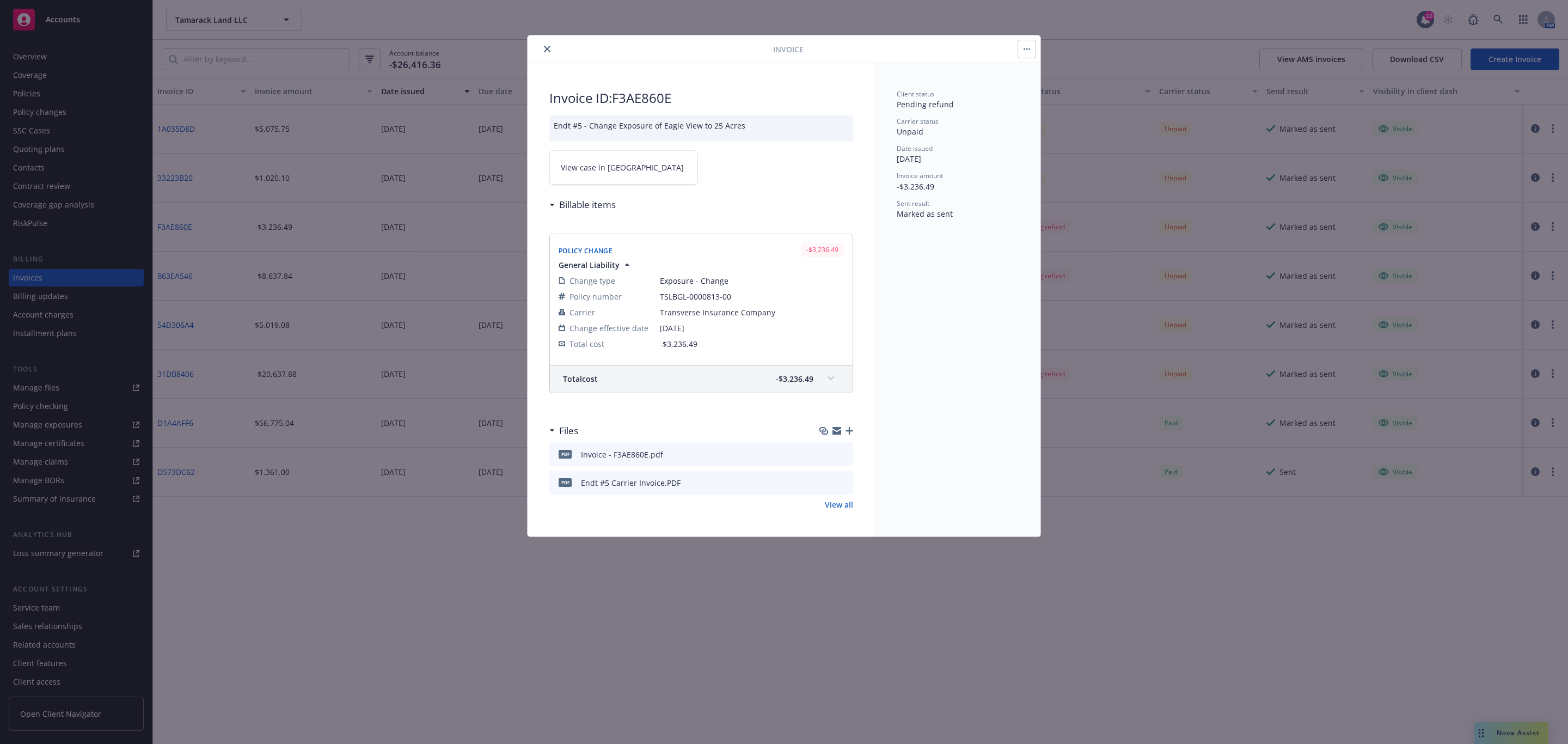
click at [660, 167] on link "View case in SSC" at bounding box center [623, 167] width 149 height 34
click at [544, 53] on button "close" at bounding box center [547, 49] width 13 height 13
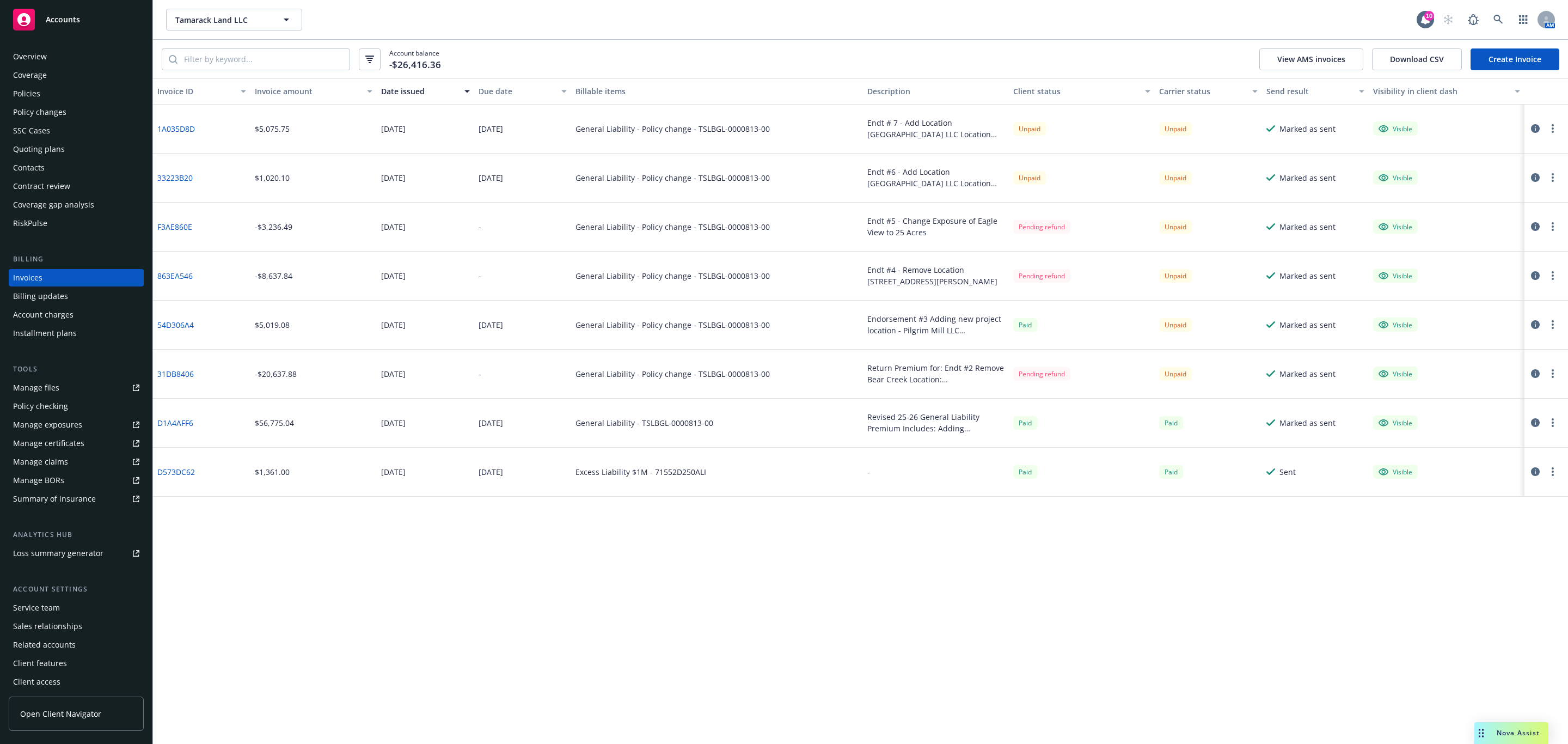
click at [1529, 177] on button "button" at bounding box center [1535, 177] width 13 height 13
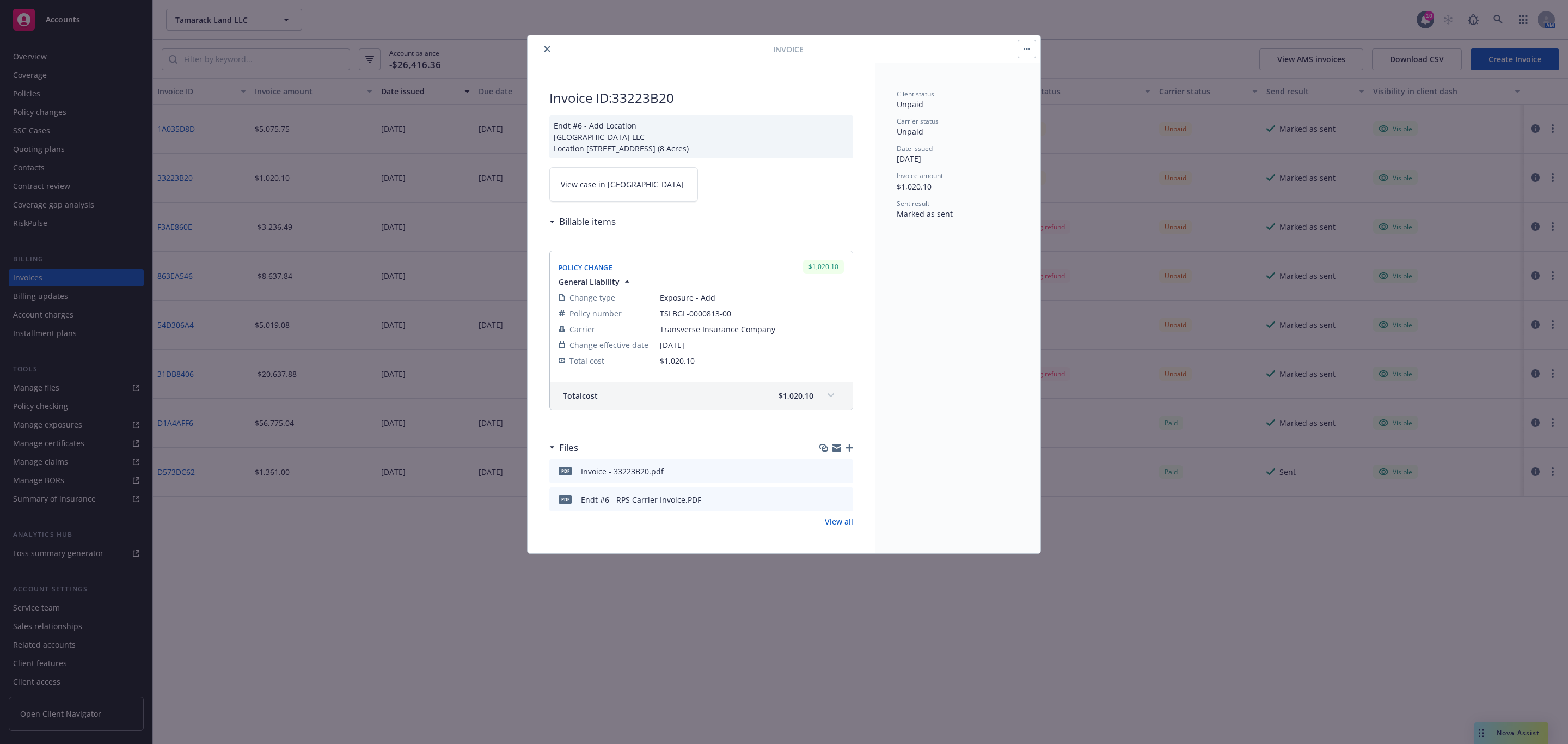
click at [639, 190] on link "View case in SSC" at bounding box center [623, 184] width 149 height 34
click at [545, 49] on icon "close" at bounding box center [546, 48] width 7 height 7
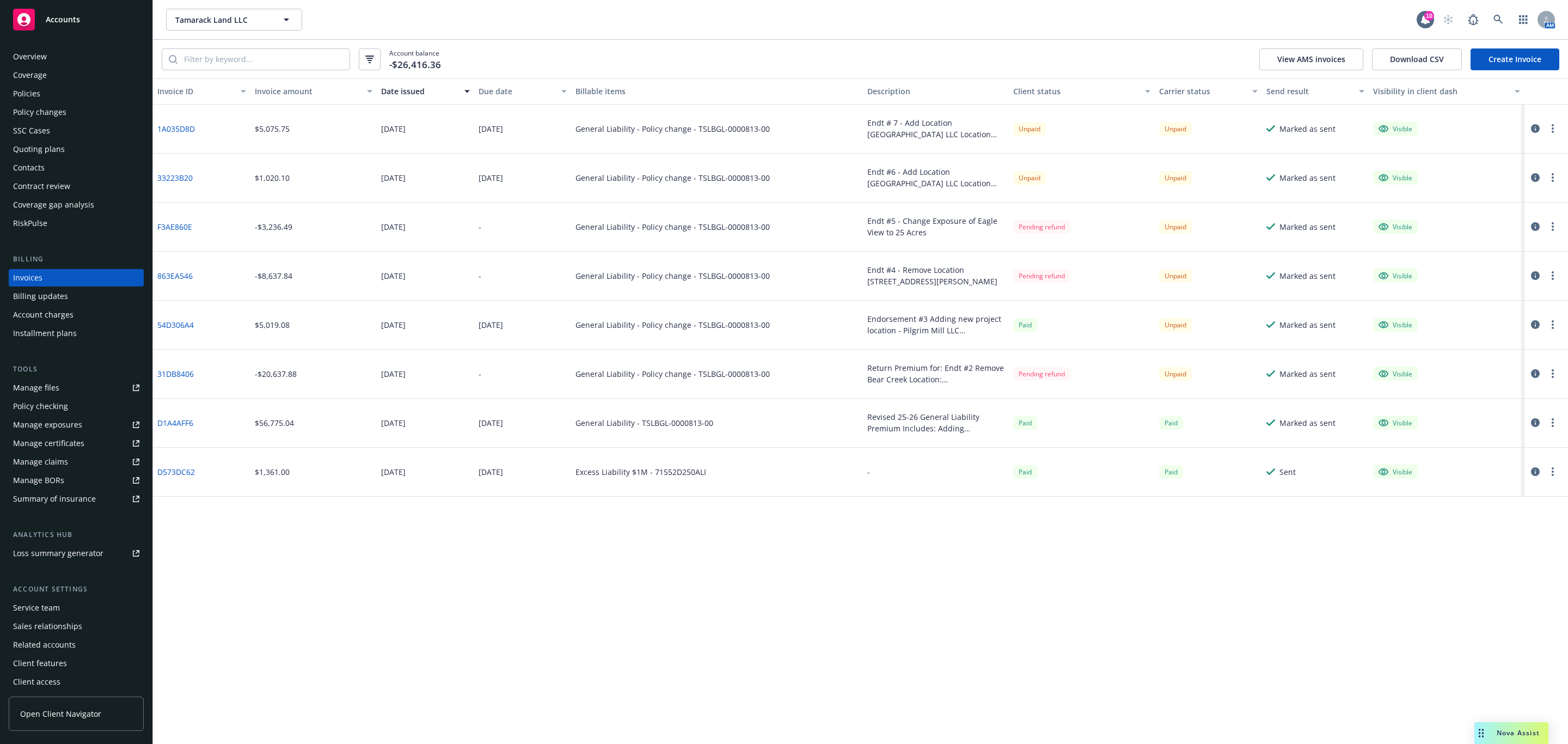
click at [1539, 126] on icon "button" at bounding box center [1535, 128] width 9 height 9
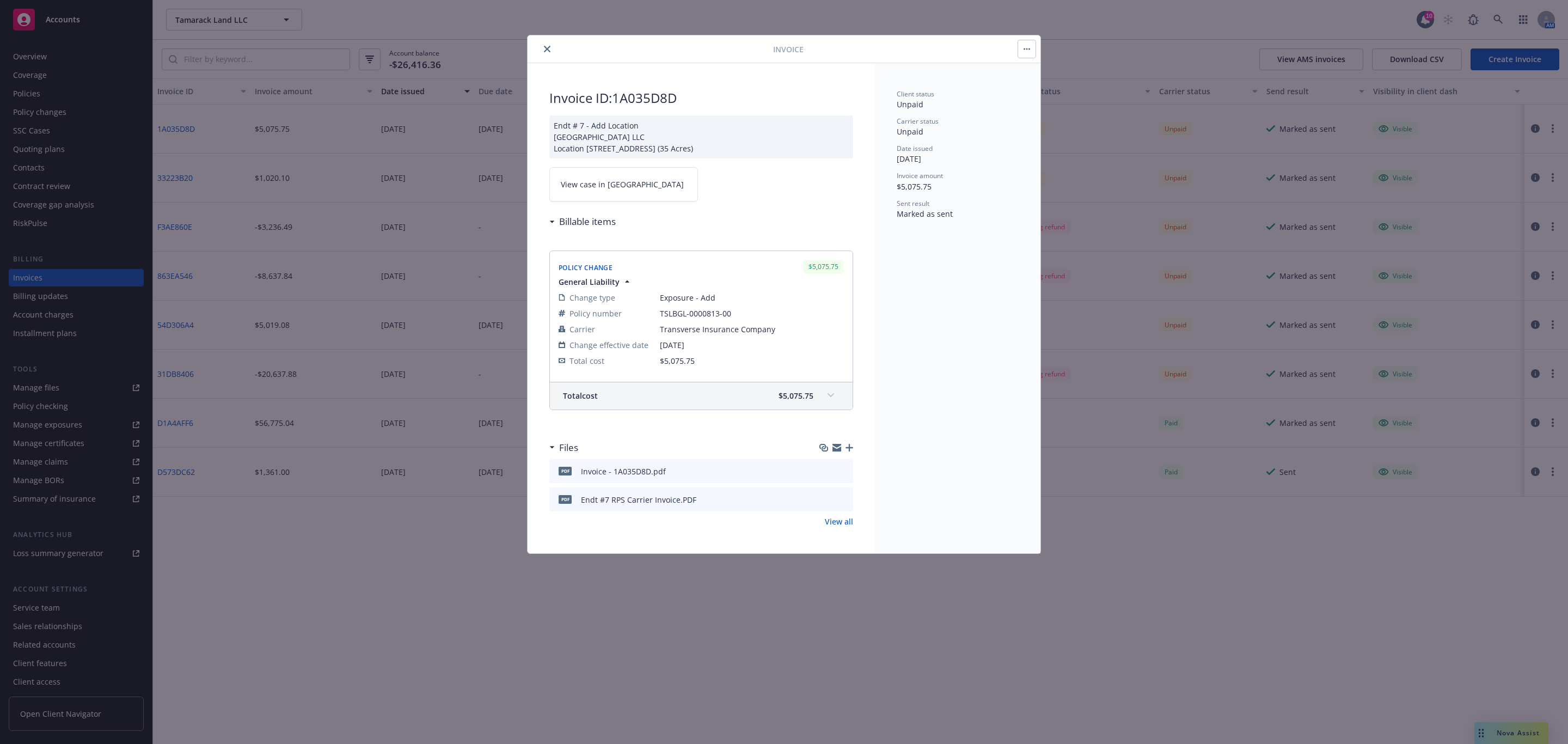
click at [590, 195] on link "View case in SSC" at bounding box center [623, 184] width 149 height 34
click at [546, 46] on icon "close" at bounding box center [546, 48] width 7 height 7
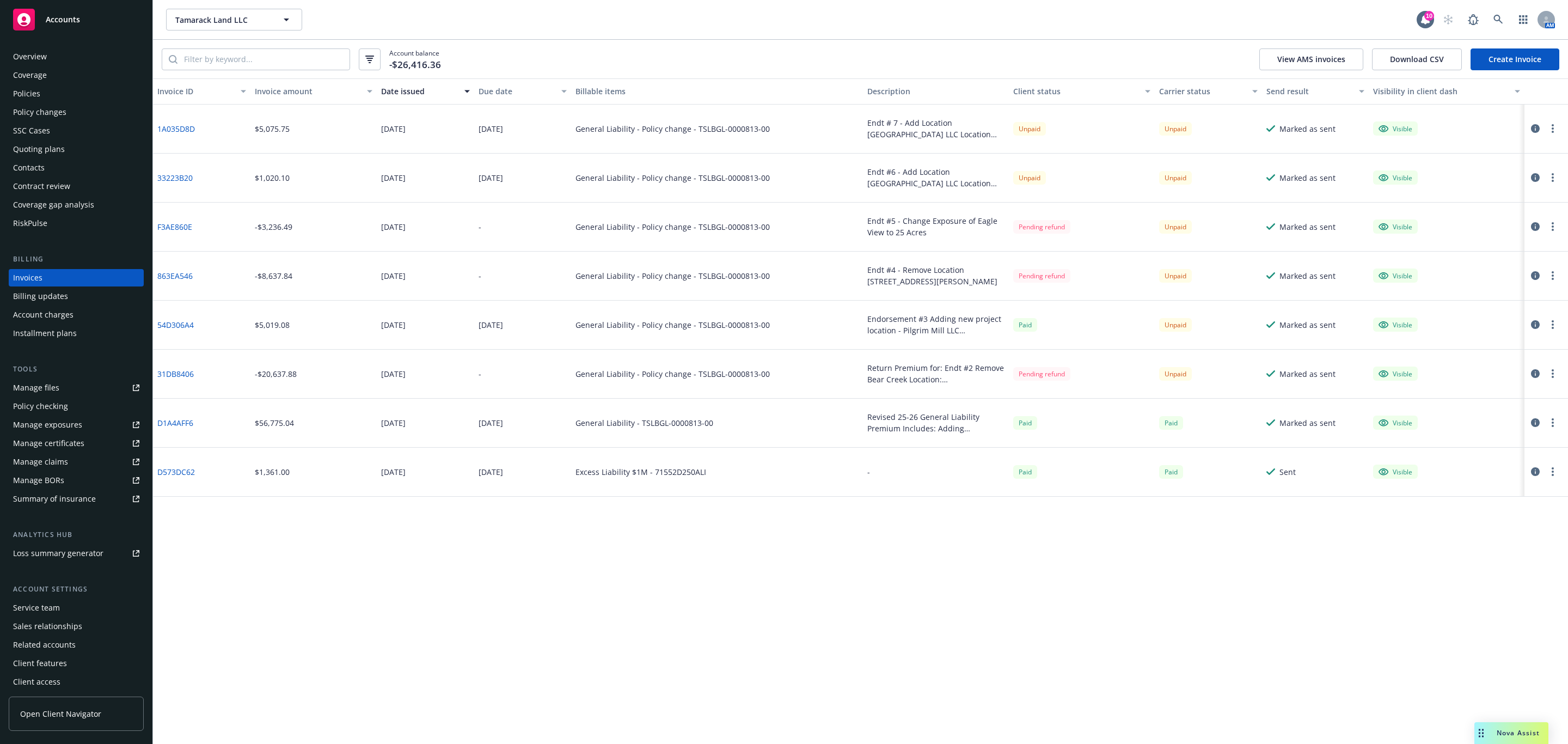
click at [45, 90] on div "Policies" at bounding box center [76, 94] width 126 height 17
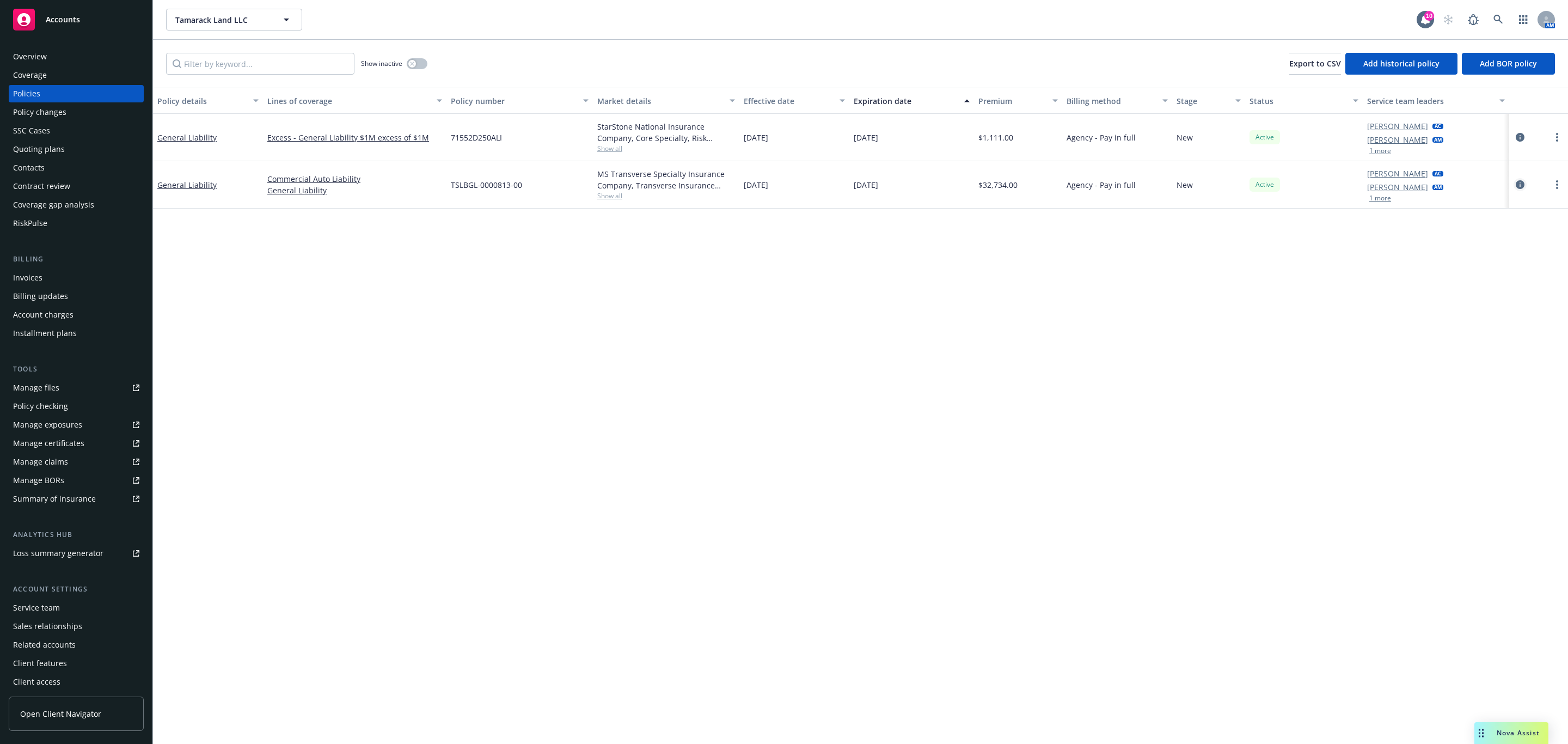
click at [1521, 181] on icon "circleInformation" at bounding box center [1520, 184] width 9 height 9
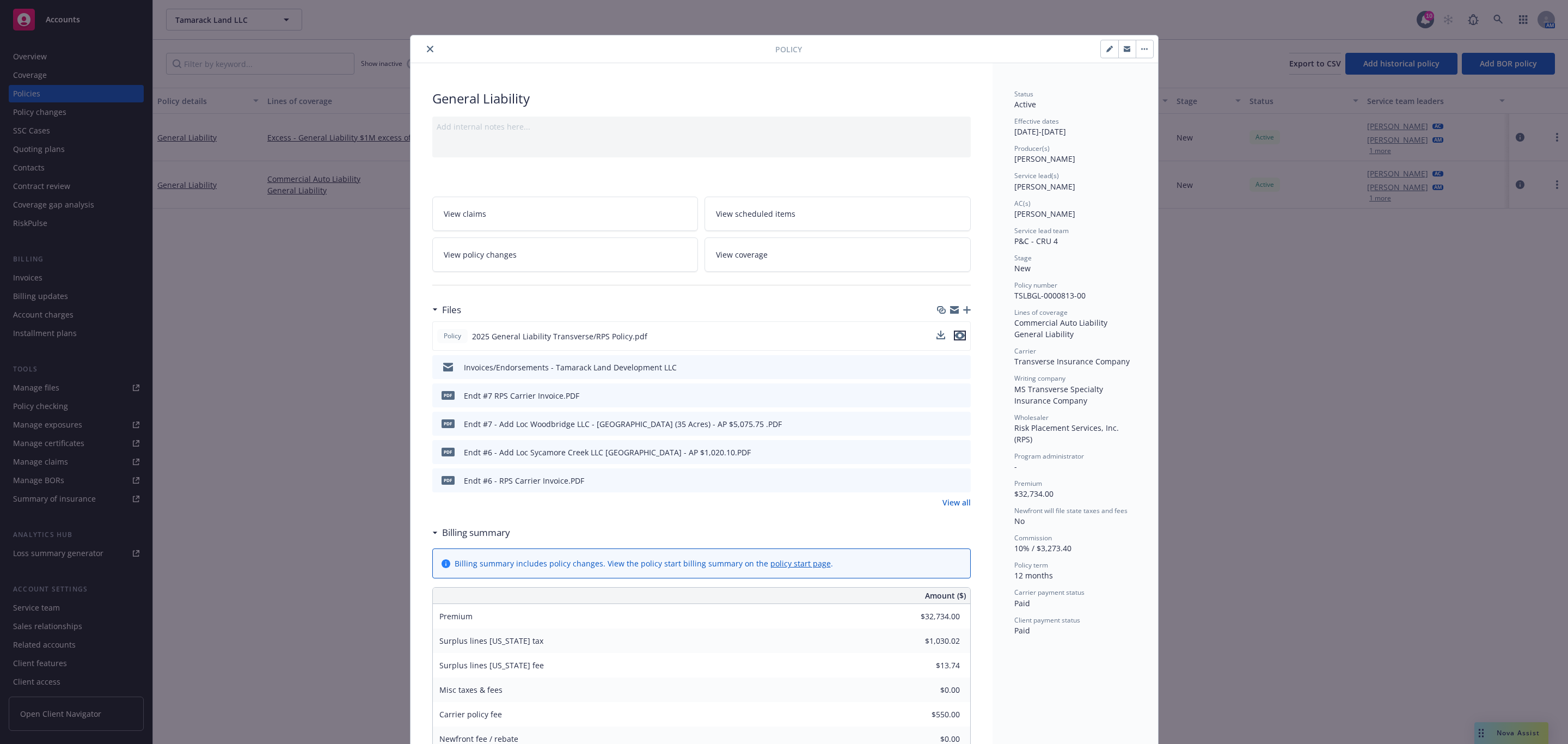
click at [955, 336] on icon "preview file" at bounding box center [960, 335] width 9 height 8
click at [952, 506] on link "View all" at bounding box center [956, 502] width 28 height 11
